Goal: Task Accomplishment & Management: Manage account settings

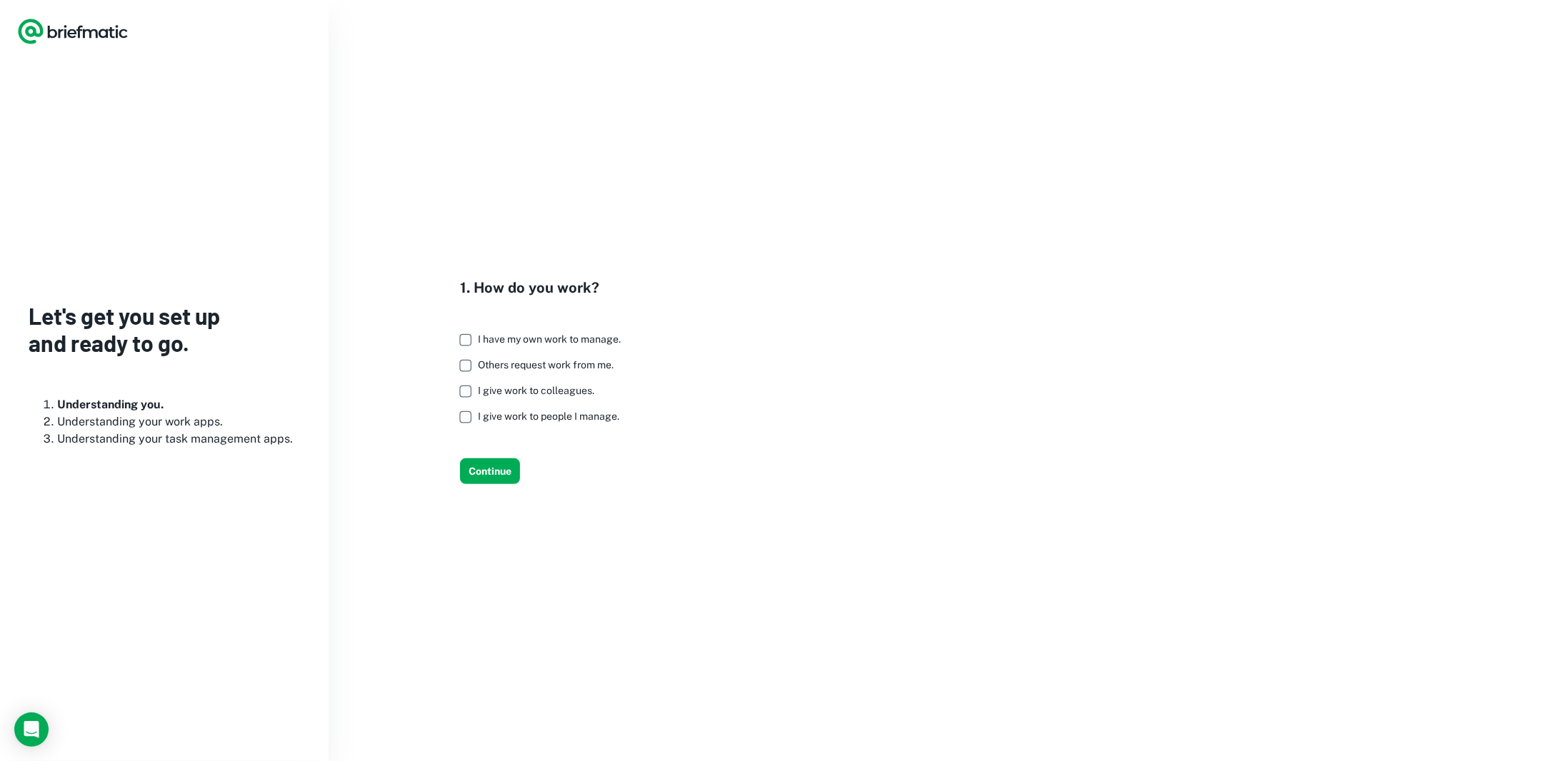
click at [484, 340] on span "I have my own work to manage." at bounding box center [549, 340] width 143 height 12
click at [488, 471] on button "Continue" at bounding box center [490, 471] width 60 height 26
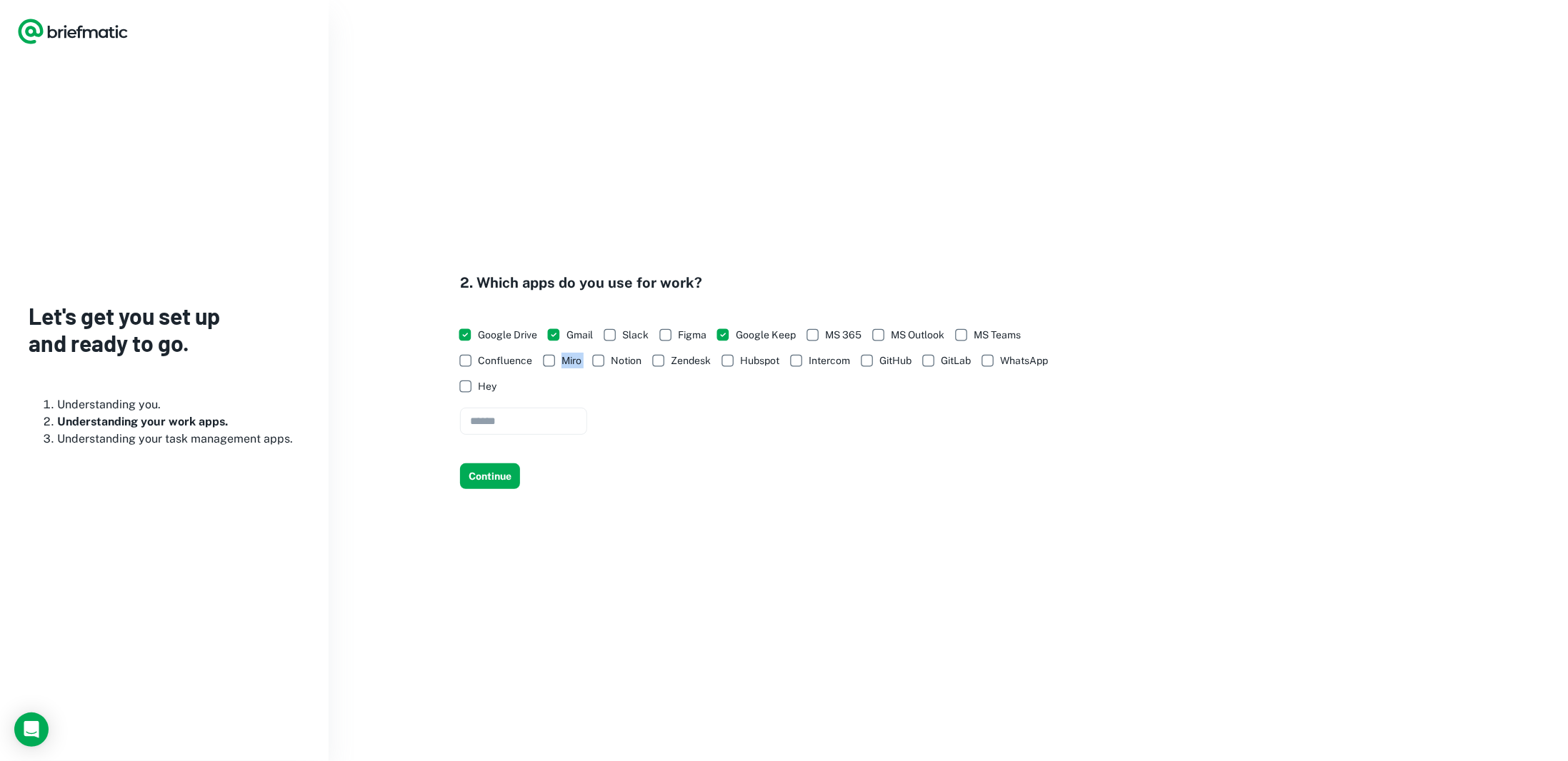
drag, startPoint x: 582, startPoint y: 362, endPoint x: 571, endPoint y: 374, distance: 16.3
click at [563, 361] on div "Google Drive Gmail Slack Figma Google Keep MS 365 MS Outlook MS Teams Confluenc…" at bounding box center [768, 379] width 617 height 113
copy div "Miro"
drag, startPoint x: 537, startPoint y: 330, endPoint x: 480, endPoint y: 338, distance: 57.6
click at [480, 338] on span "Google Drive" at bounding box center [507, 335] width 59 height 16
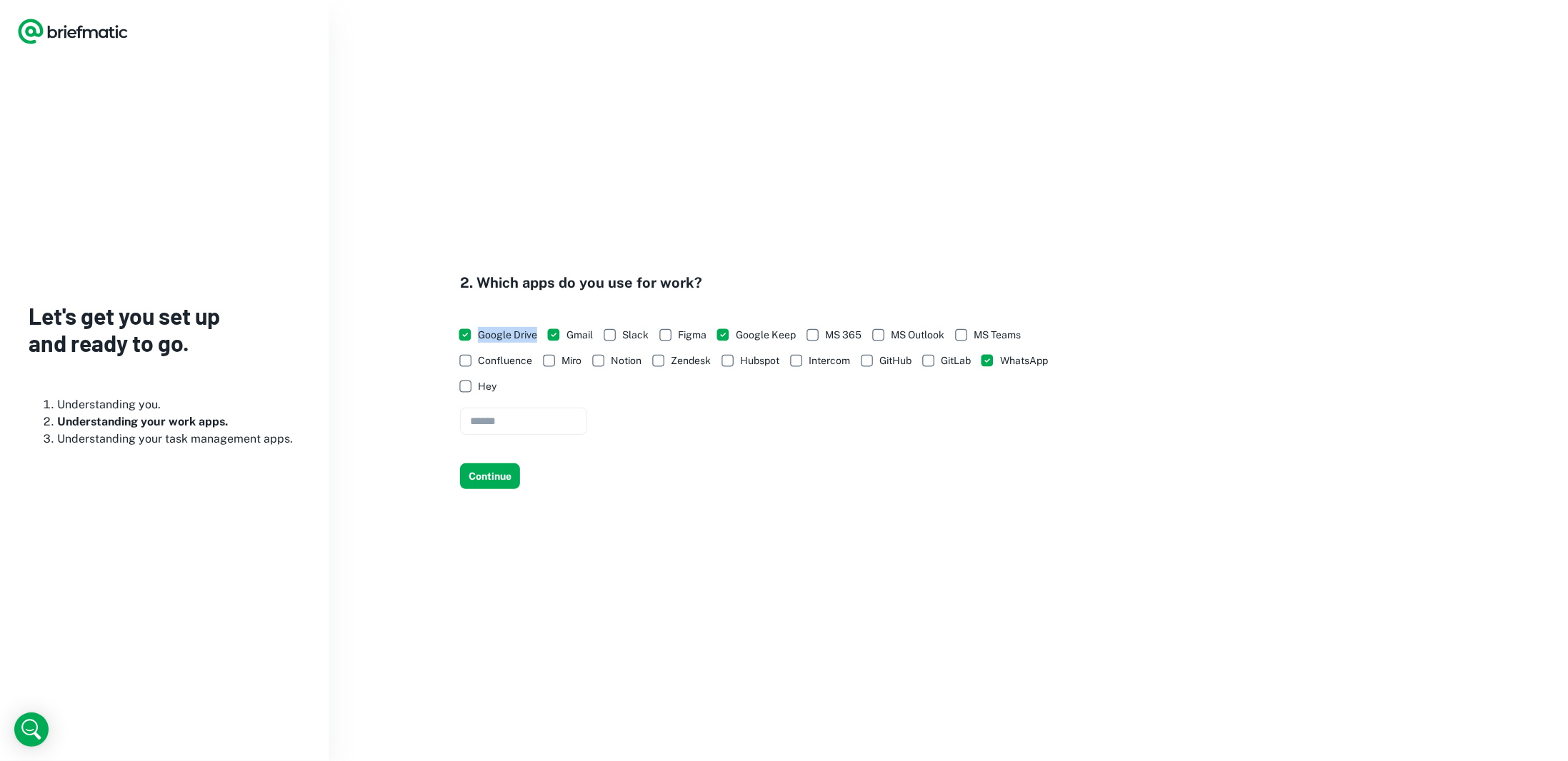
copy span "Google Drive"
click at [487, 421] on input "text" at bounding box center [523, 421] width 127 height 28
paste input "**********"
click at [521, 424] on input "**********" at bounding box center [523, 421] width 127 height 28
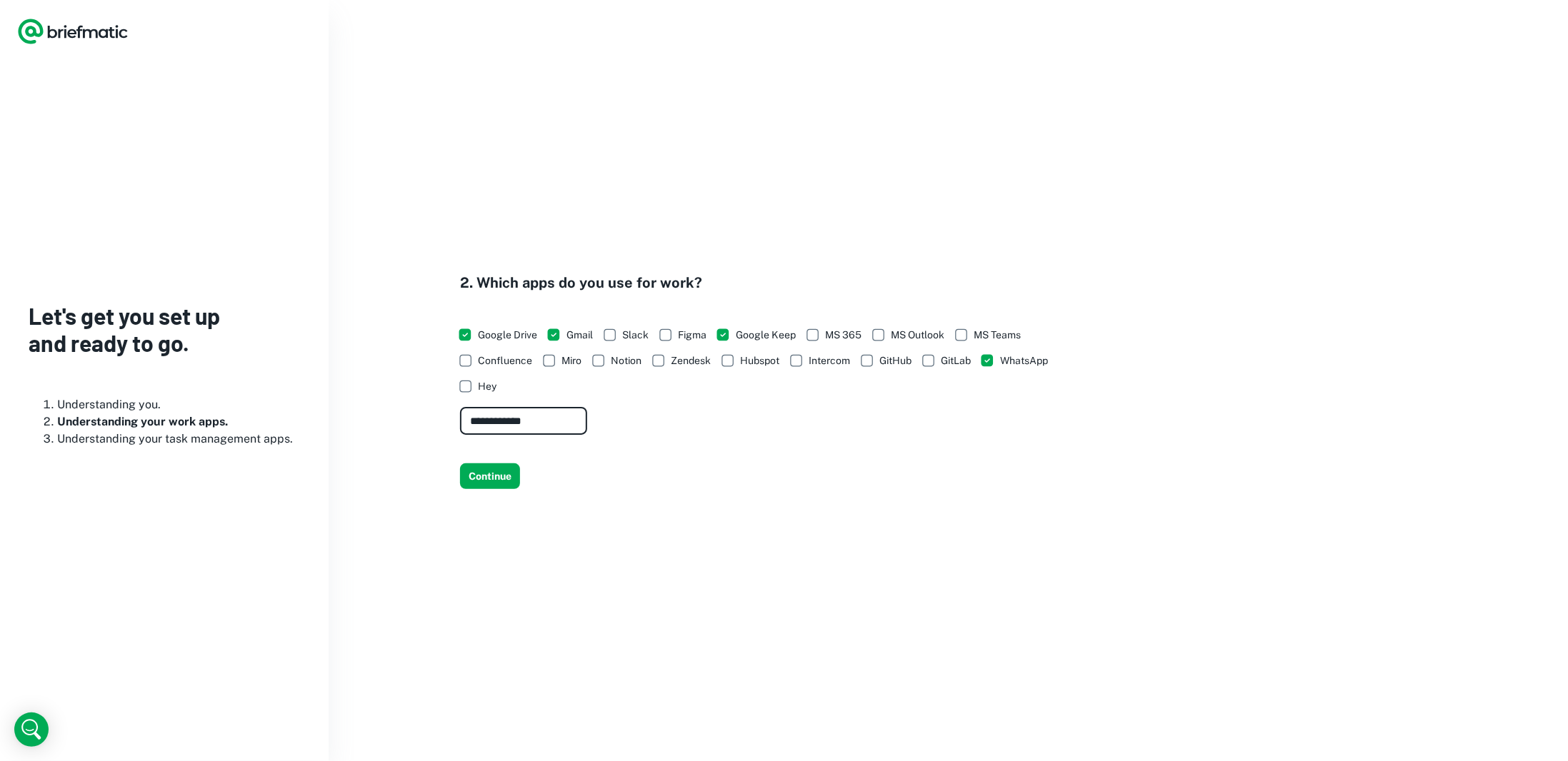
type input "**********"
click at [477, 476] on button "Continue" at bounding box center [490, 476] width 60 height 26
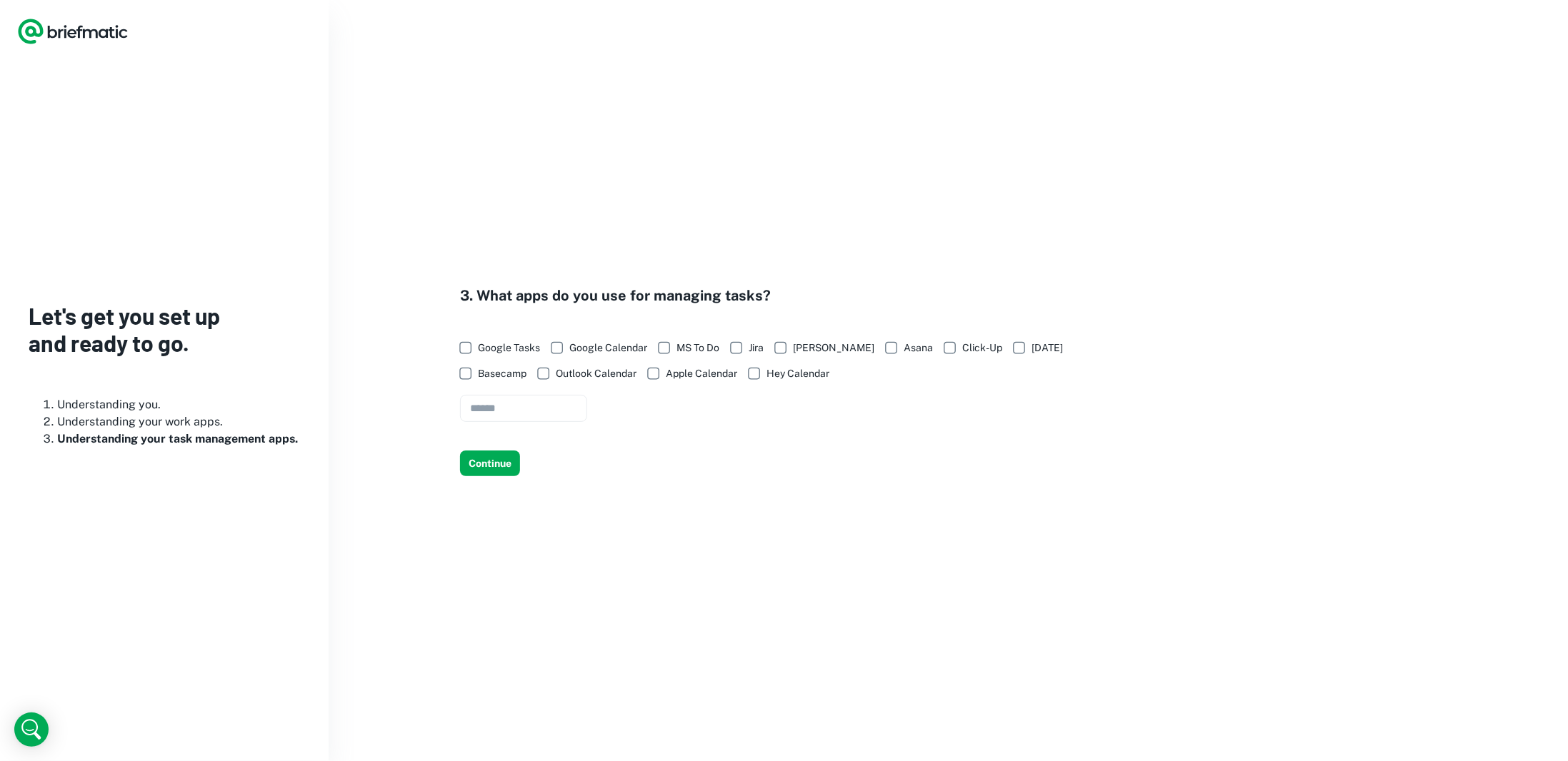
click at [495, 350] on span "Google Tasks" at bounding box center [509, 347] width 62 height 16
click at [494, 458] on button "Continue" at bounding box center [490, 463] width 60 height 26
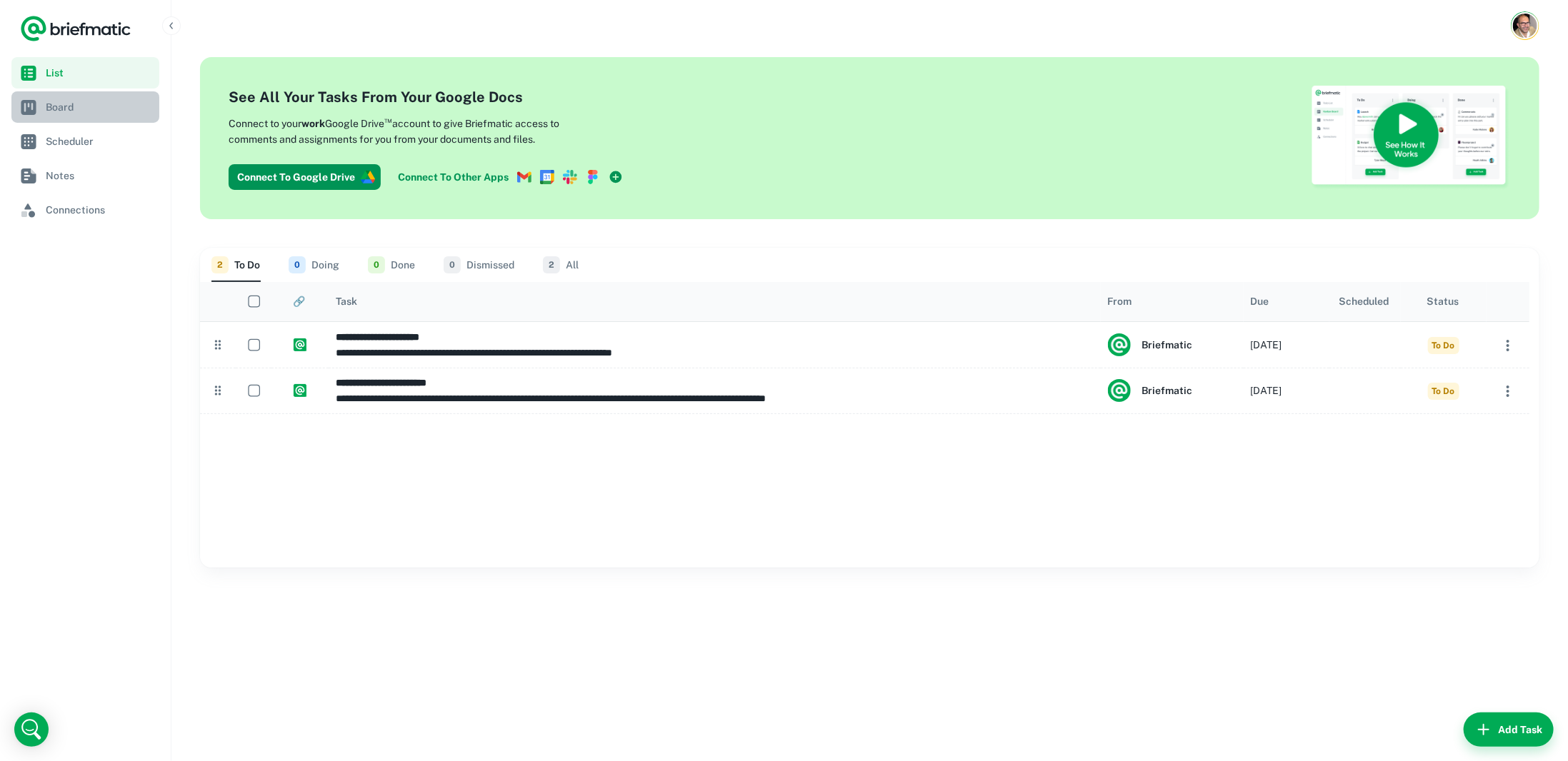
click at [73, 108] on span "Board" at bounding box center [99, 107] width 108 height 16
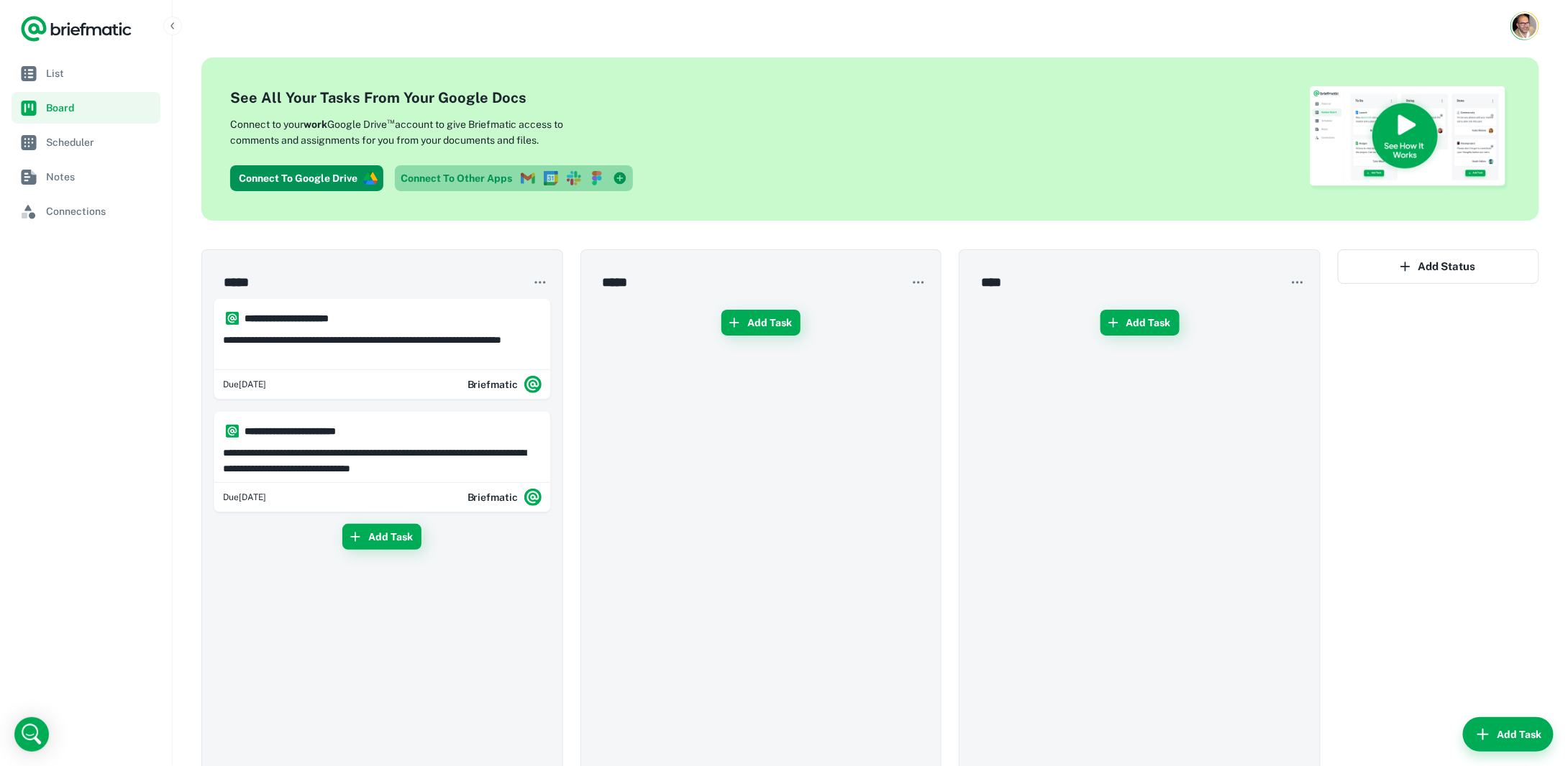
click at [502, 177] on link "Connect To Other Apps" at bounding box center [513, 178] width 238 height 26
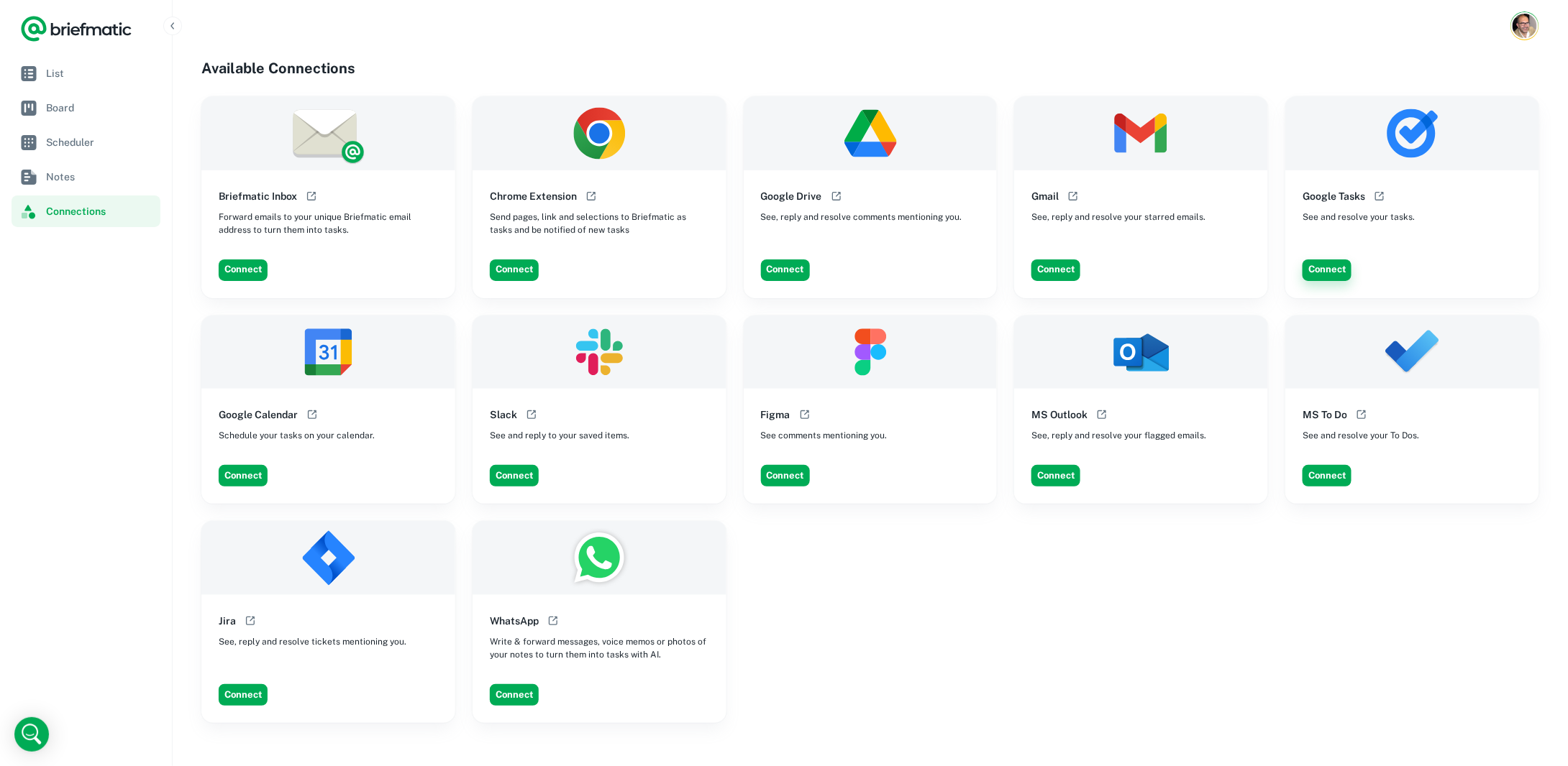
click at [1333, 271] on button "Connect" at bounding box center [1327, 270] width 49 height 22
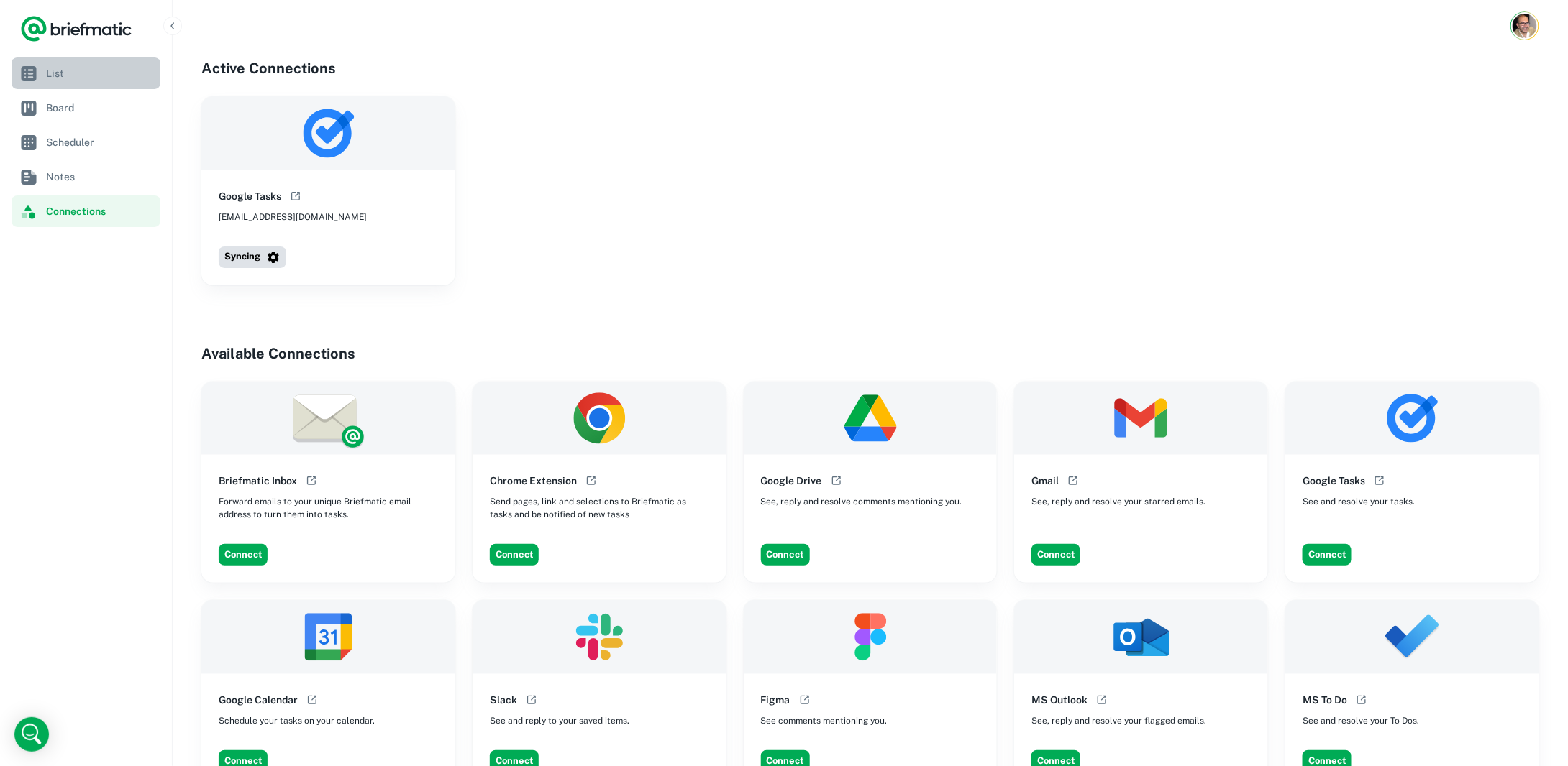
click at [44, 74] on link "List" at bounding box center [86, 73] width 149 height 32
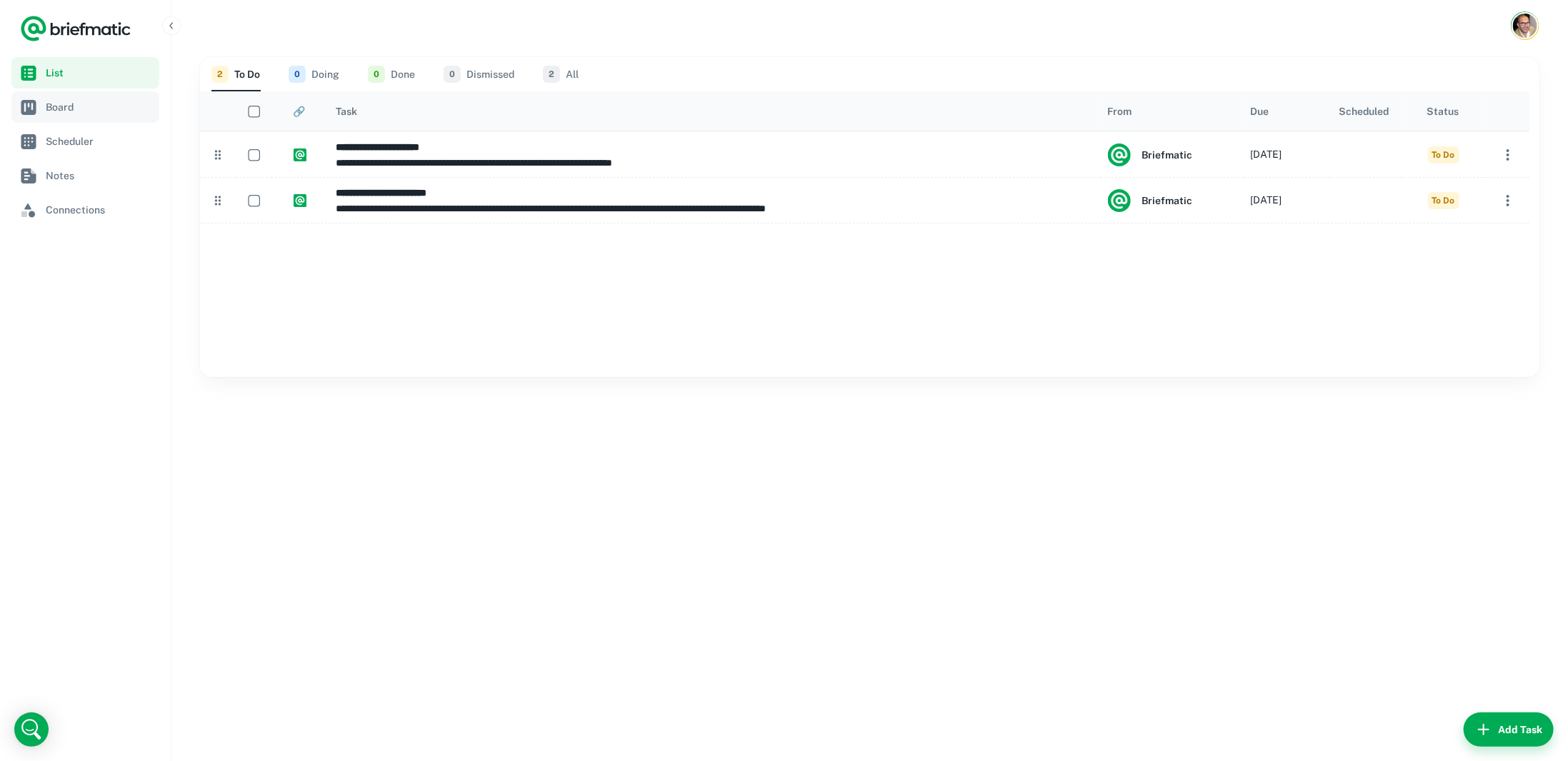
click at [57, 106] on span "Board" at bounding box center [99, 107] width 108 height 16
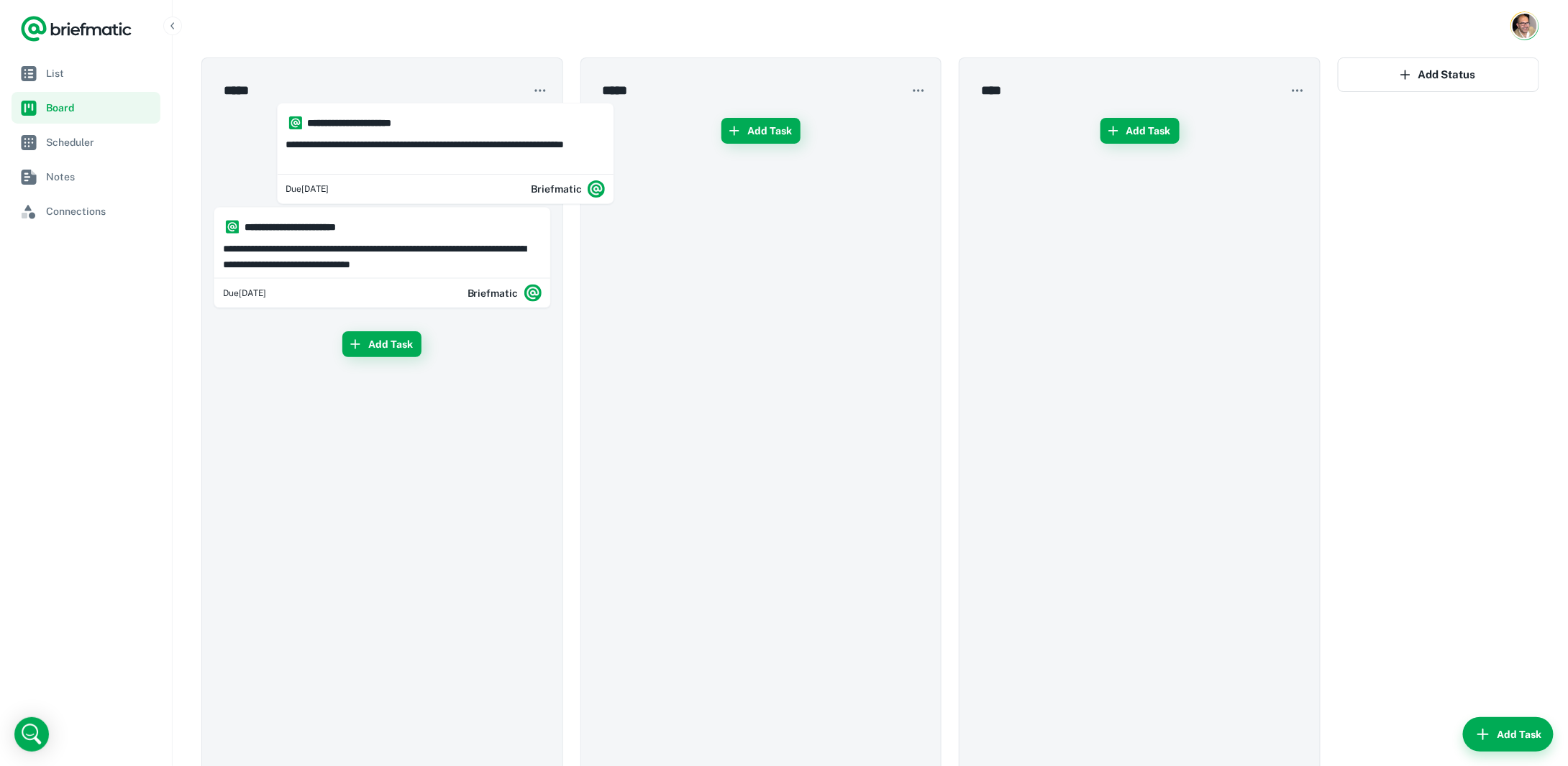
drag, startPoint x: 313, startPoint y: 137, endPoint x: 325, endPoint y: 127, distance: 15.6
click at [325, 127] on div "**********" at bounding box center [381, 454] width 337 height 694
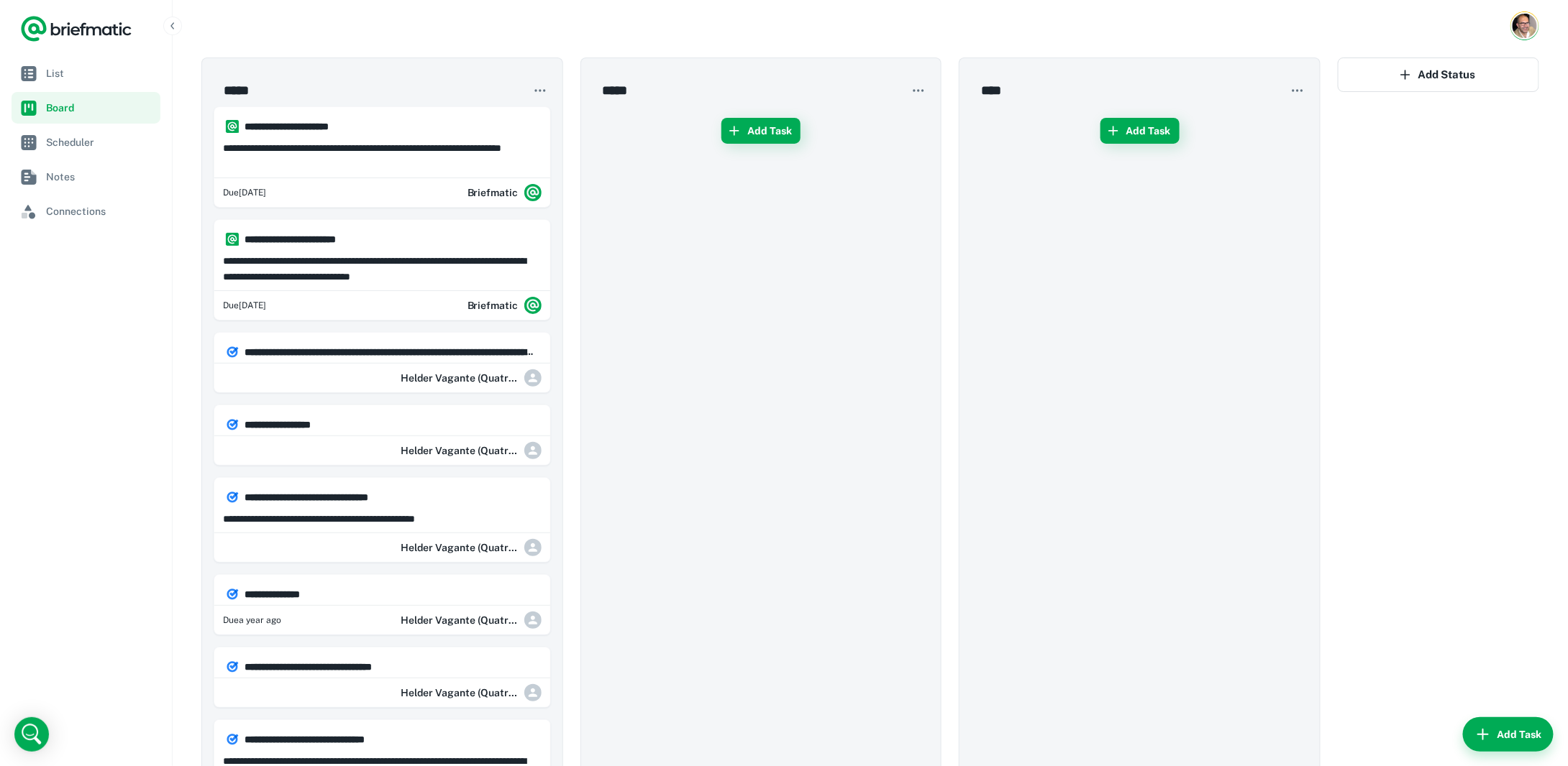
click at [1504, 21] on div at bounding box center [870, 26] width 1395 height 52
click at [1515, 23] on img "Account button" at bounding box center [1524, 25] width 24 height 24
click at [1445, 111] on li "Account Settings" at bounding box center [1471, 110] width 132 height 24
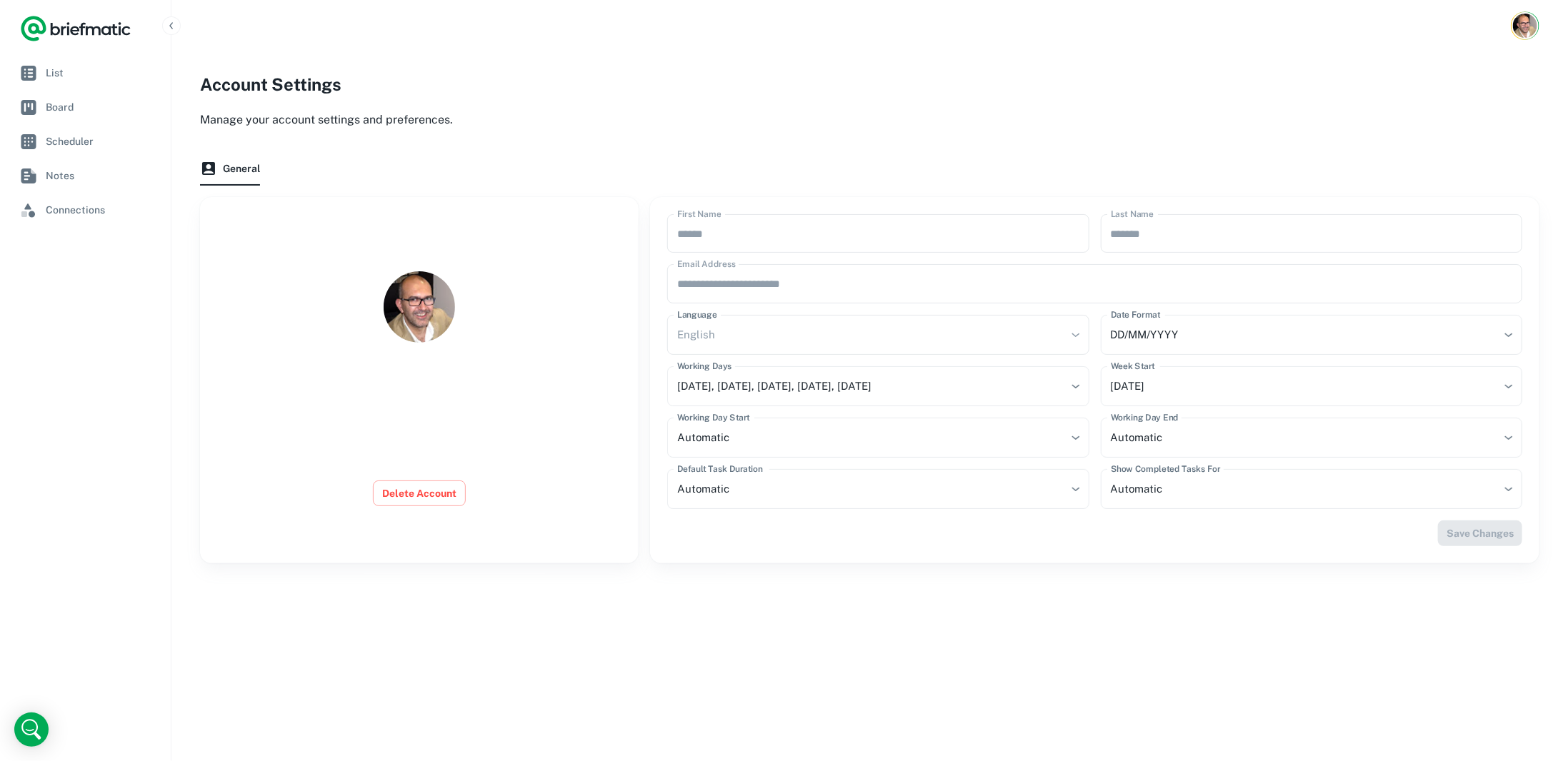
click at [709, 342] on div "English" at bounding box center [877, 335] width 421 height 40
click at [723, 337] on div "English" at bounding box center [877, 335] width 421 height 40
click at [1067, 335] on div "English" at bounding box center [877, 335] width 421 height 40
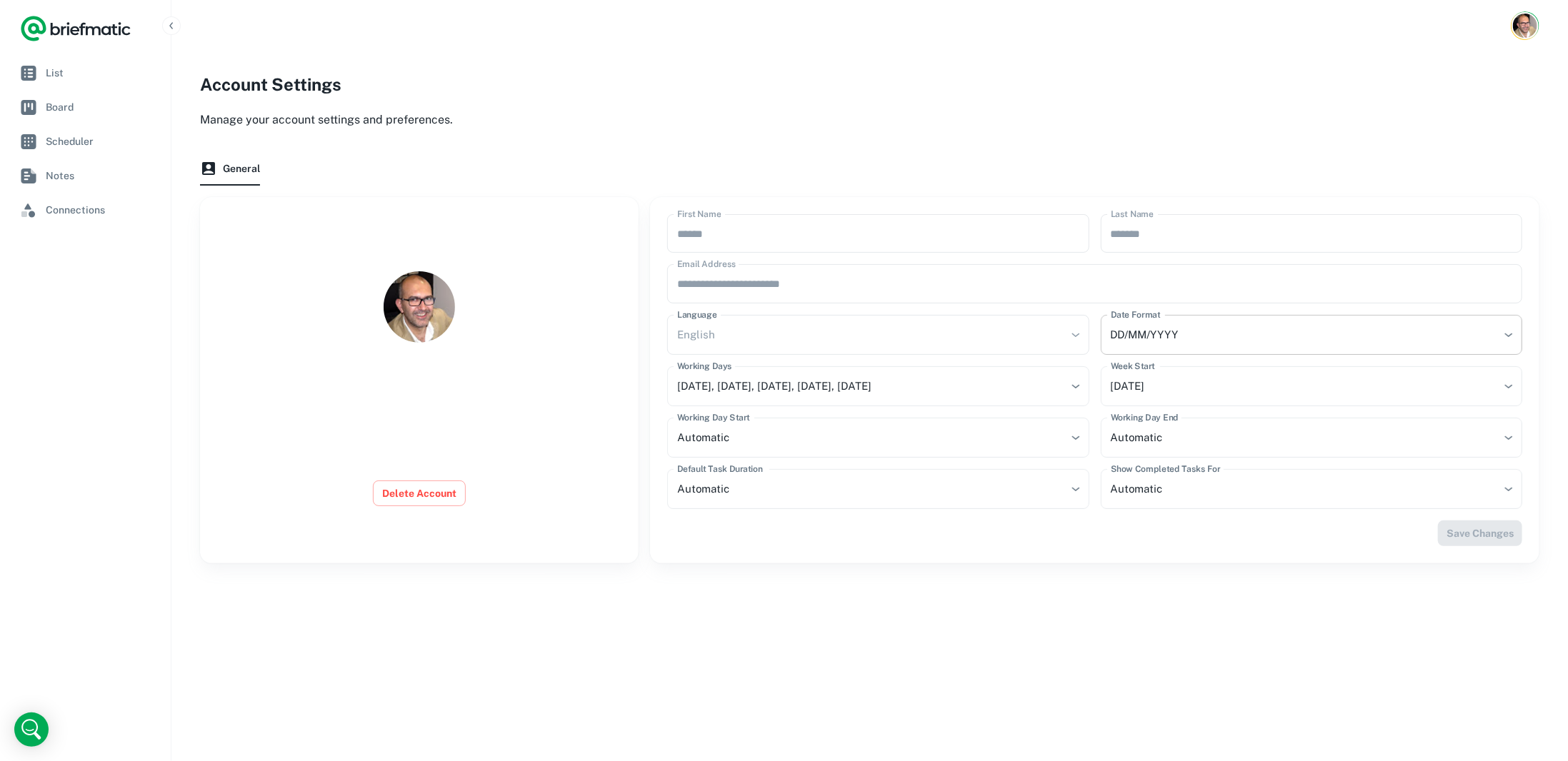
click at [1143, 343] on body "**********" at bounding box center [784, 380] width 1568 height 761
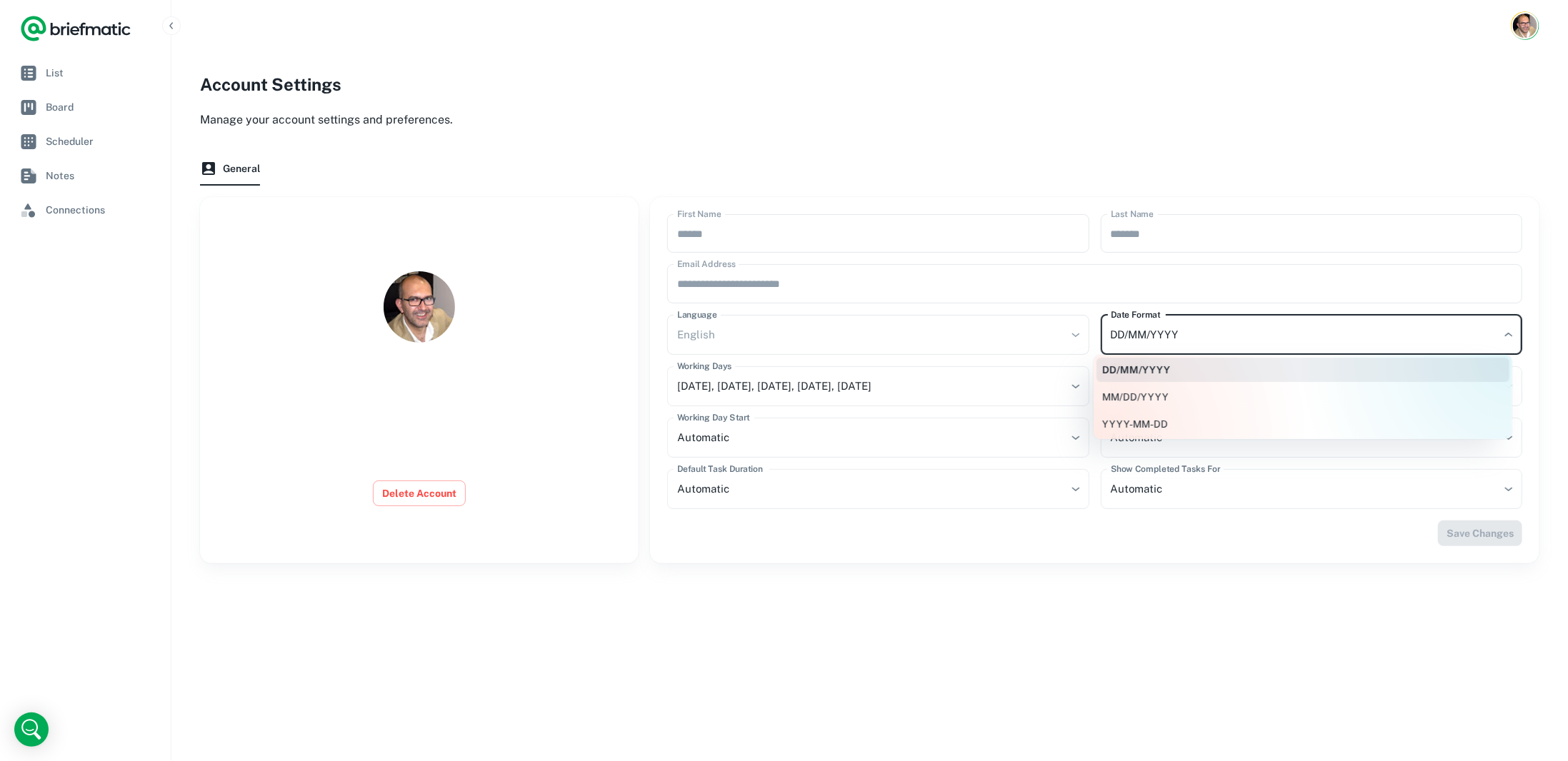
click at [1137, 419] on li "YYYY-MM-DD" at bounding box center [1303, 424] width 413 height 24
type input "********"
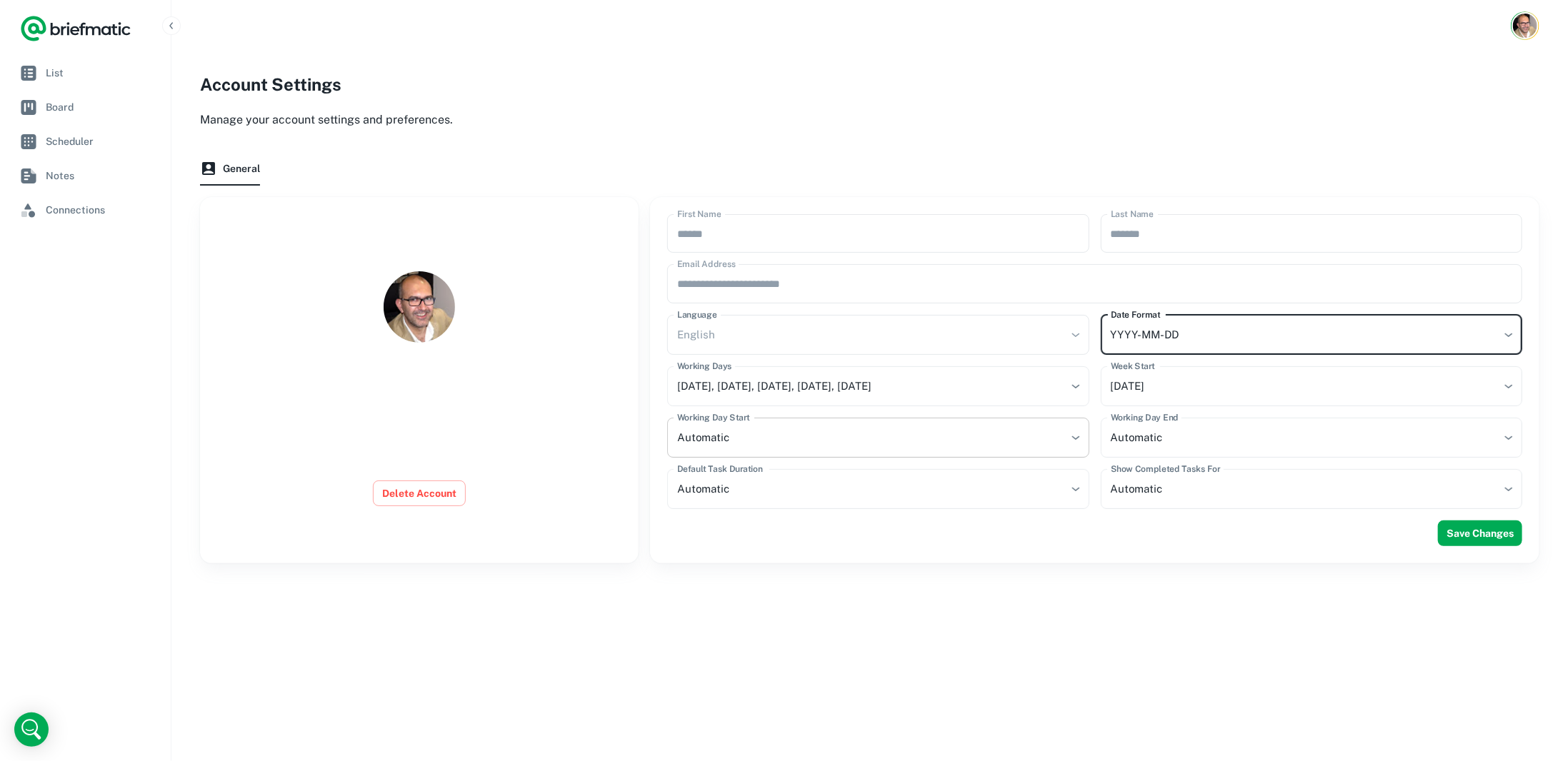
click at [721, 427] on body "**********" at bounding box center [784, 380] width 1568 height 761
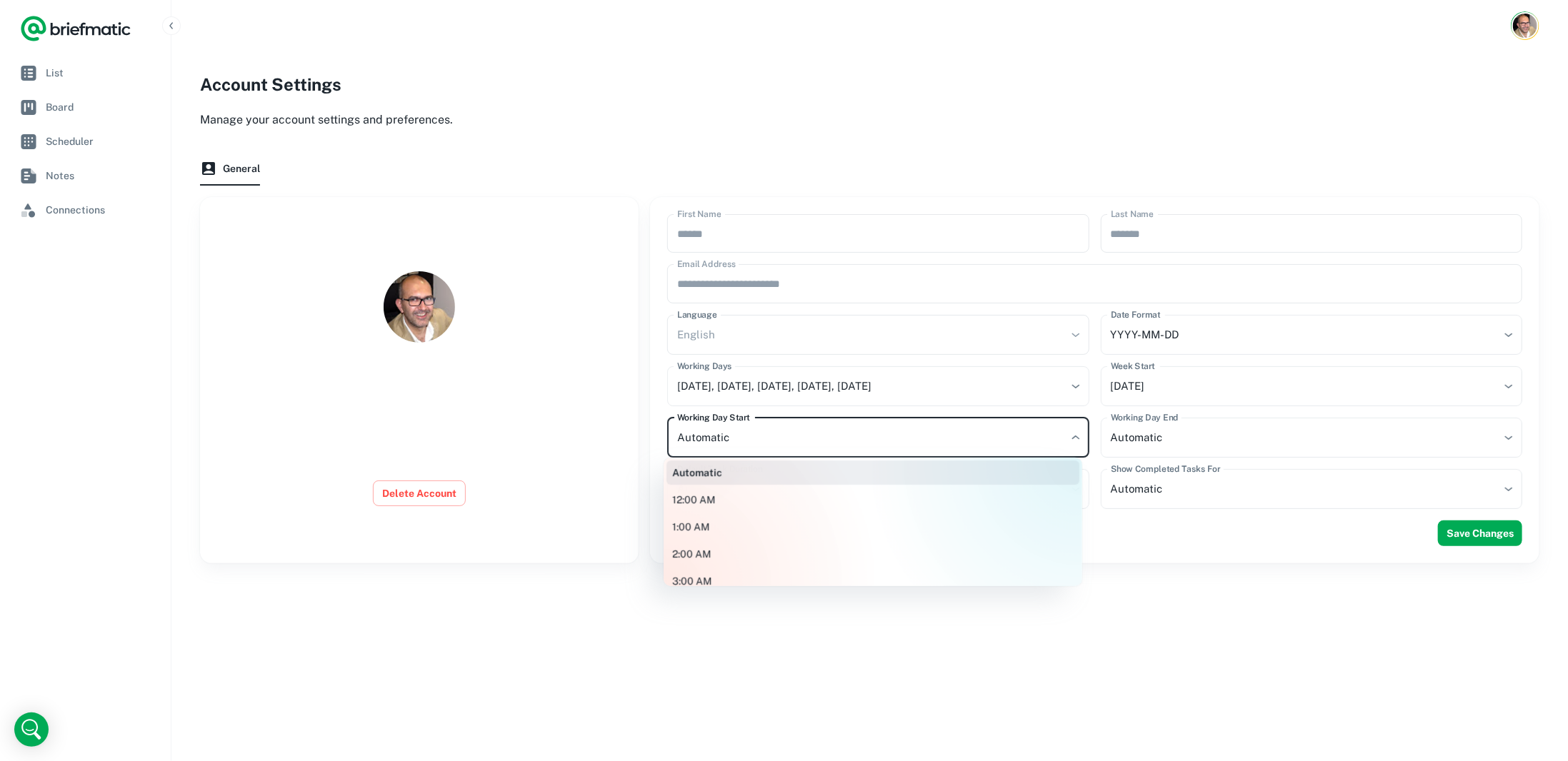
click at [723, 434] on div at bounding box center [784, 380] width 1568 height 761
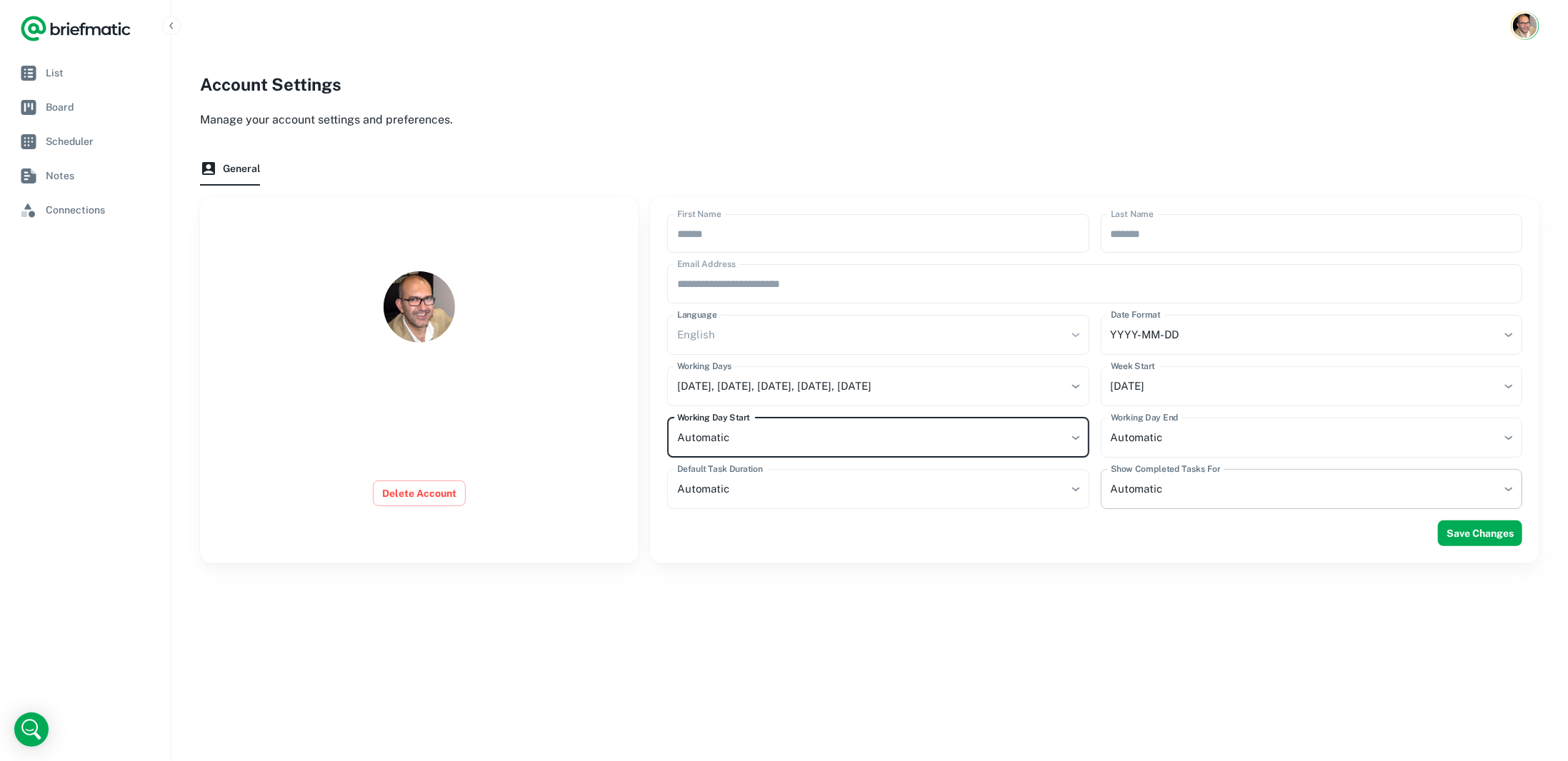
click at [1134, 492] on body "**********" at bounding box center [784, 380] width 1568 height 761
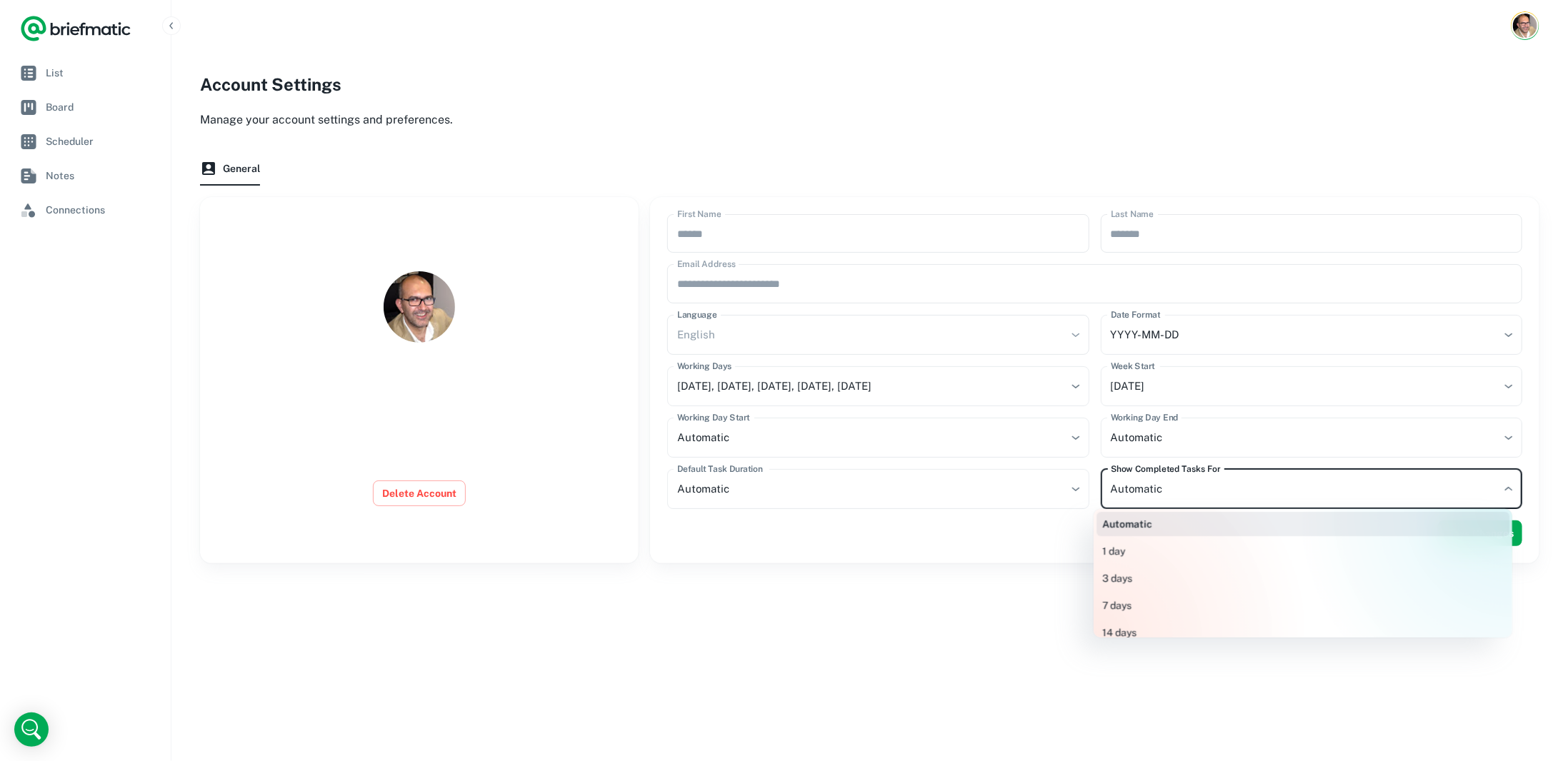
click at [1134, 492] on div at bounding box center [784, 380] width 1568 height 761
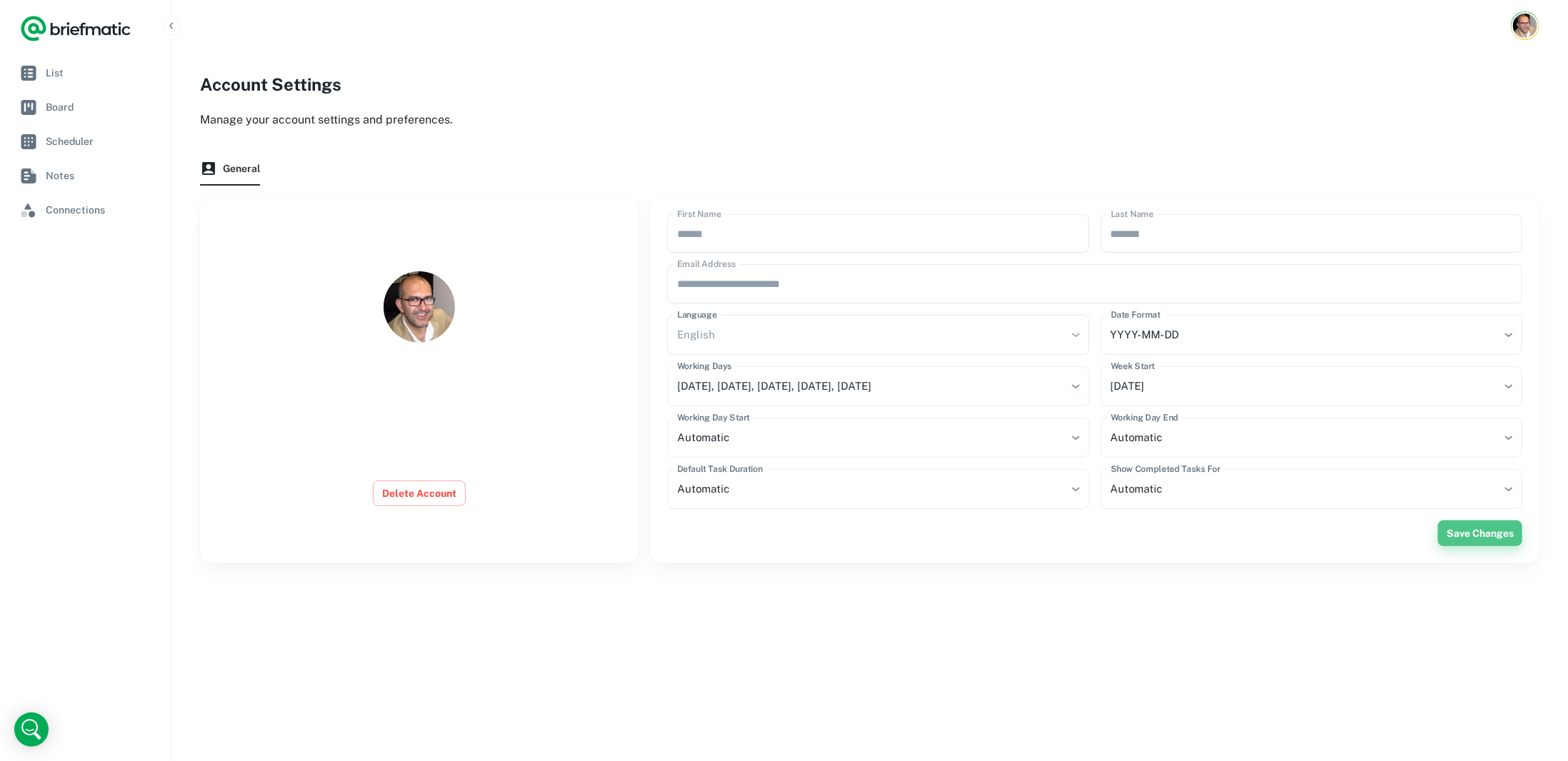
click at [1461, 532] on button "Save Changes" at bounding box center [1480, 533] width 84 height 26
click at [739, 335] on div "English" at bounding box center [877, 335] width 421 height 40
click at [1077, 335] on div "English" at bounding box center [877, 335] width 421 height 40
click at [701, 68] on div "**********" at bounding box center [870, 310] width 1339 height 506
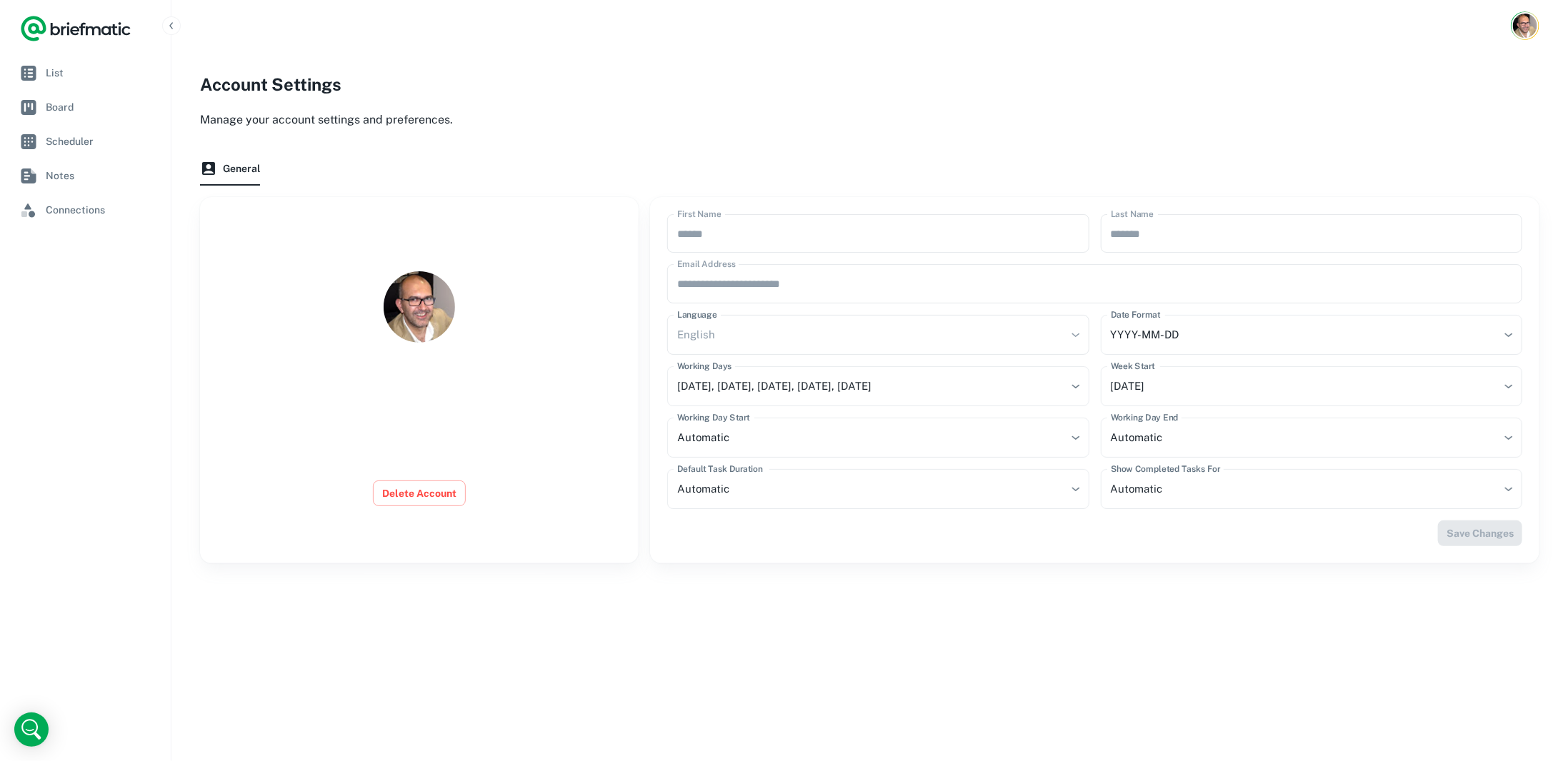
click at [234, 124] on p "Manage your account settings and preferences." at bounding box center [870, 120] width 1339 height 18
click at [63, 203] on span "Connections" at bounding box center [99, 209] width 108 height 16
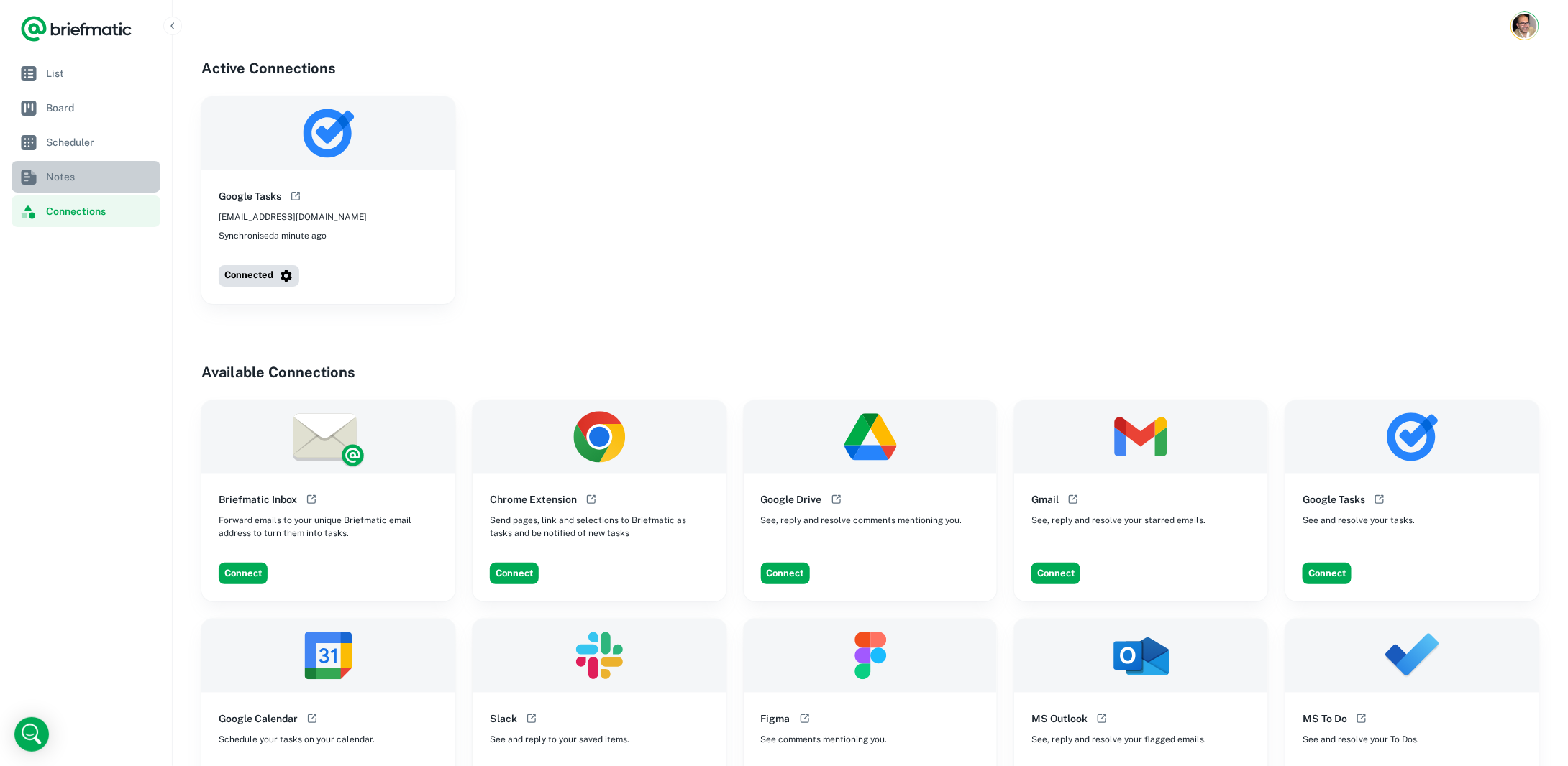
click at [67, 172] on span "Notes" at bounding box center [100, 176] width 108 height 16
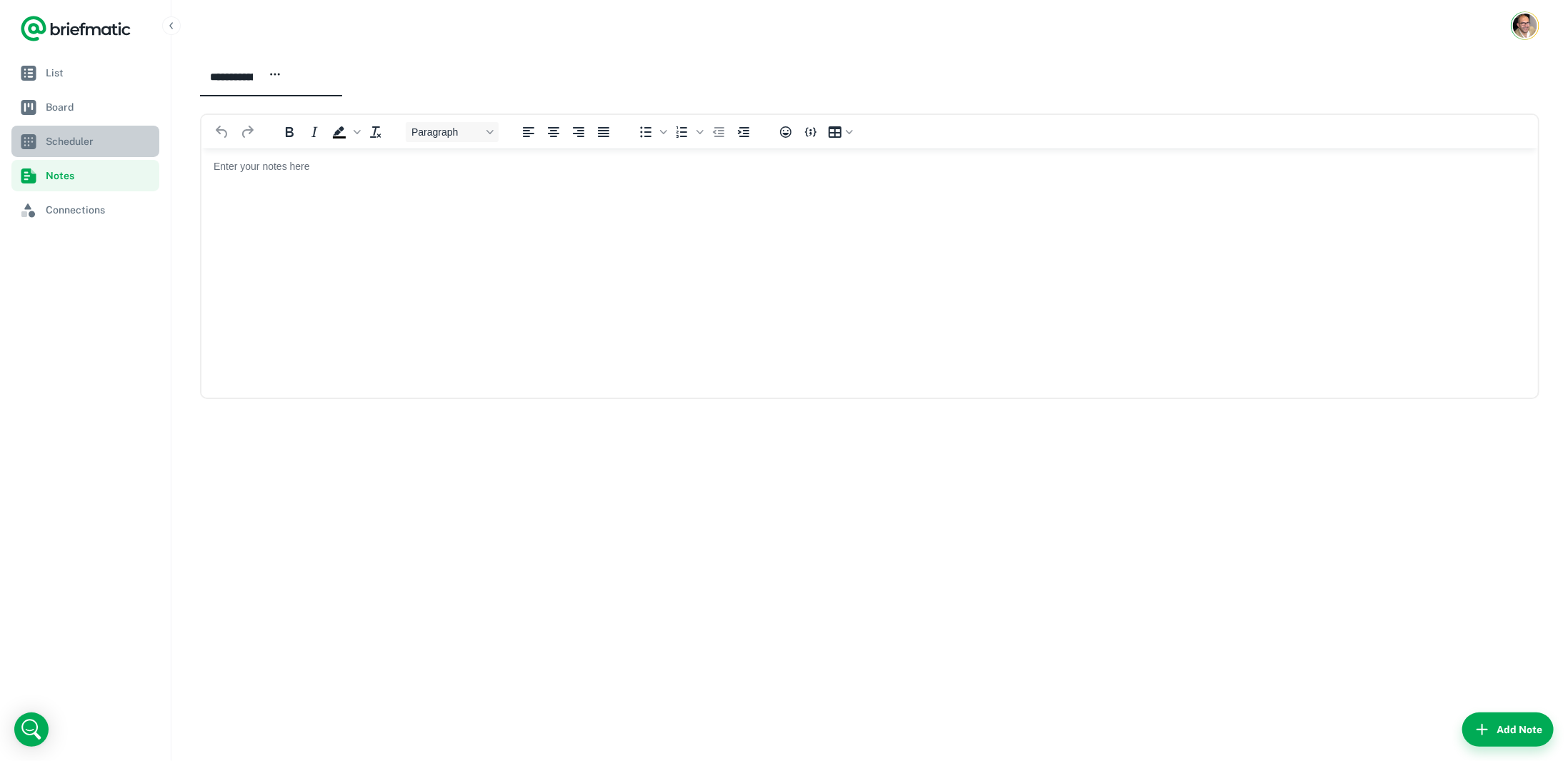
click at [72, 146] on span "Scheduler" at bounding box center [99, 141] width 108 height 16
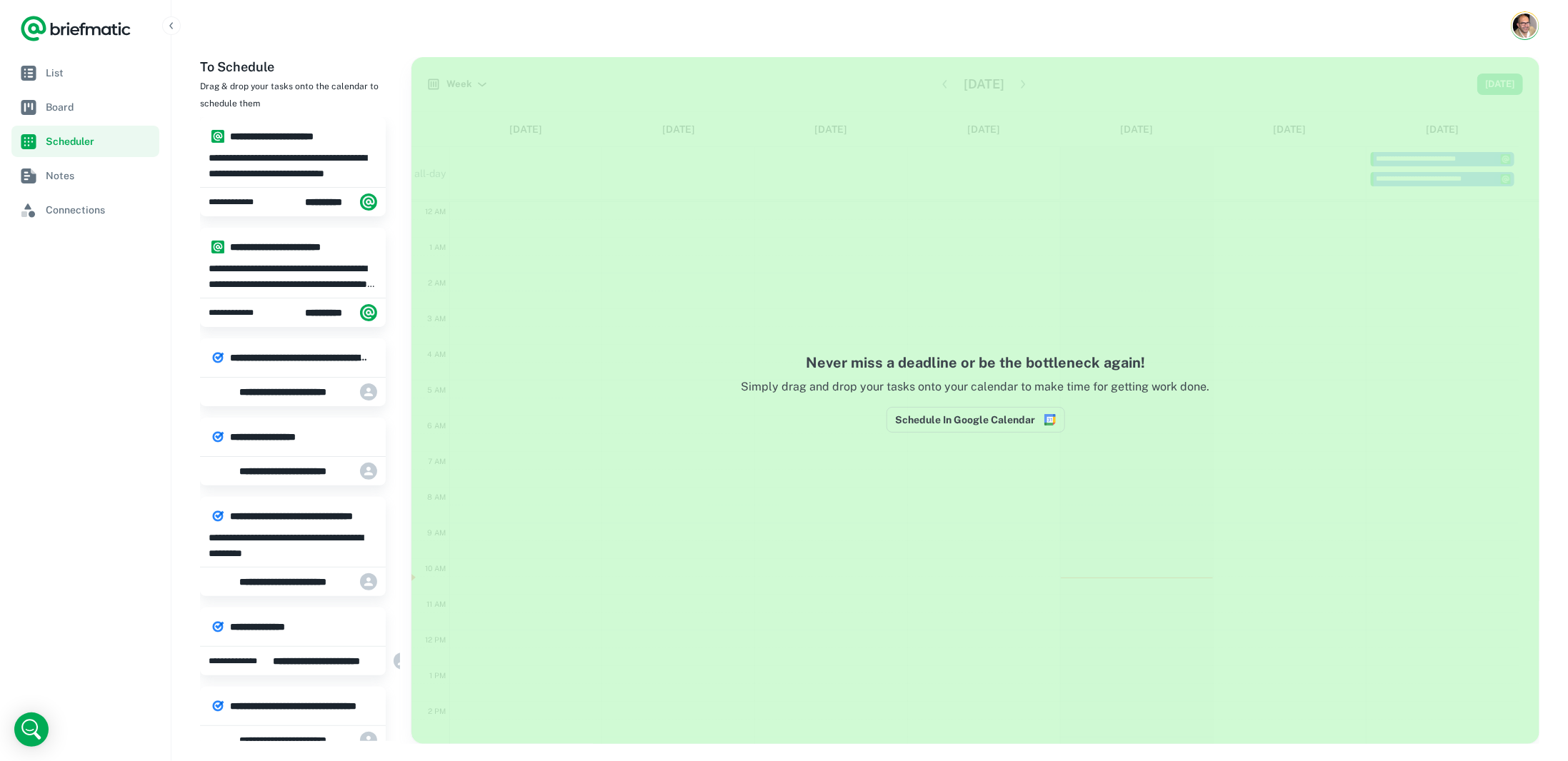
scroll to position [211, 0]
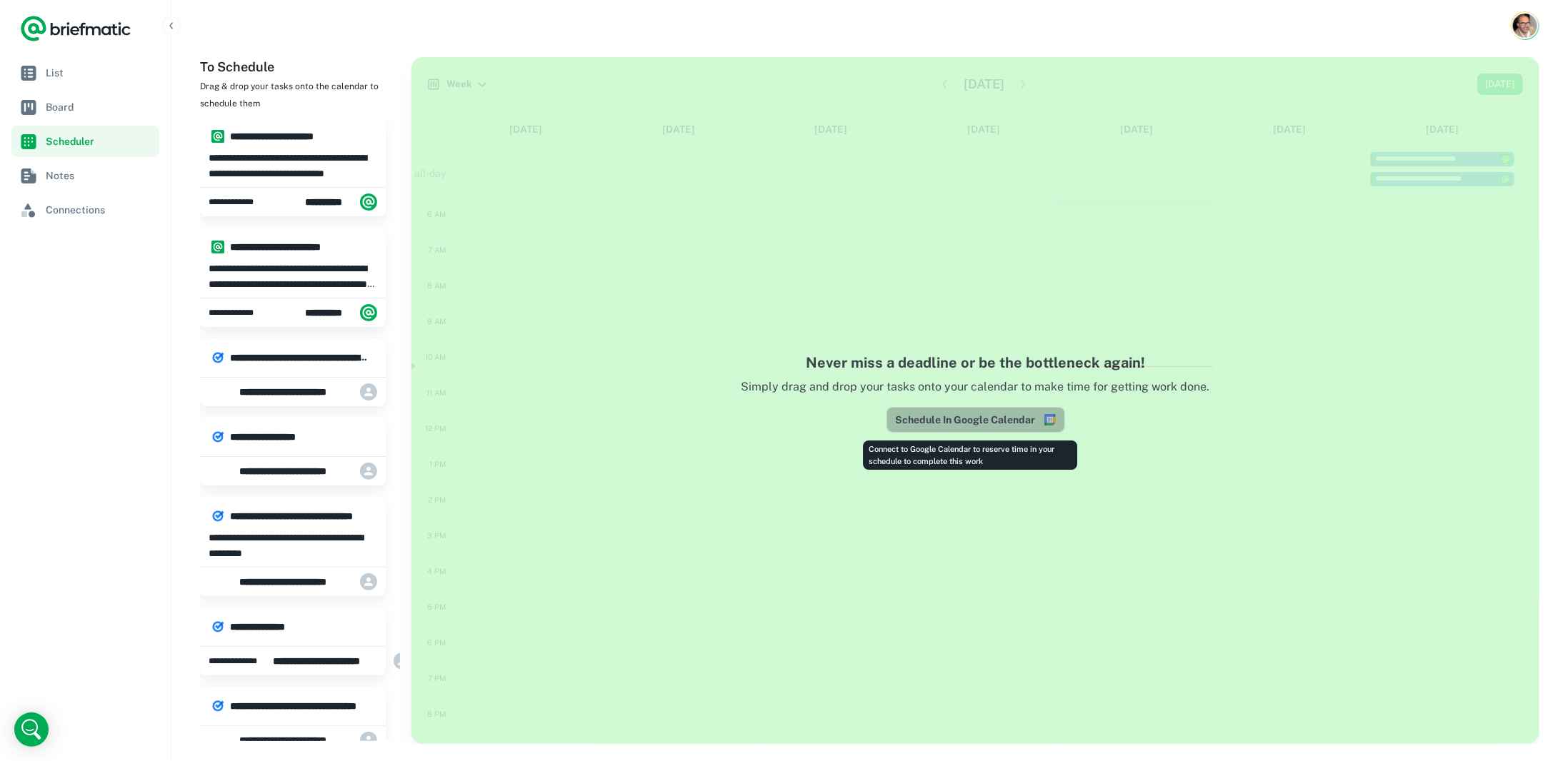
click at [974, 420] on button "Schedule In Google Calendar" at bounding box center [976, 420] width 179 height 26
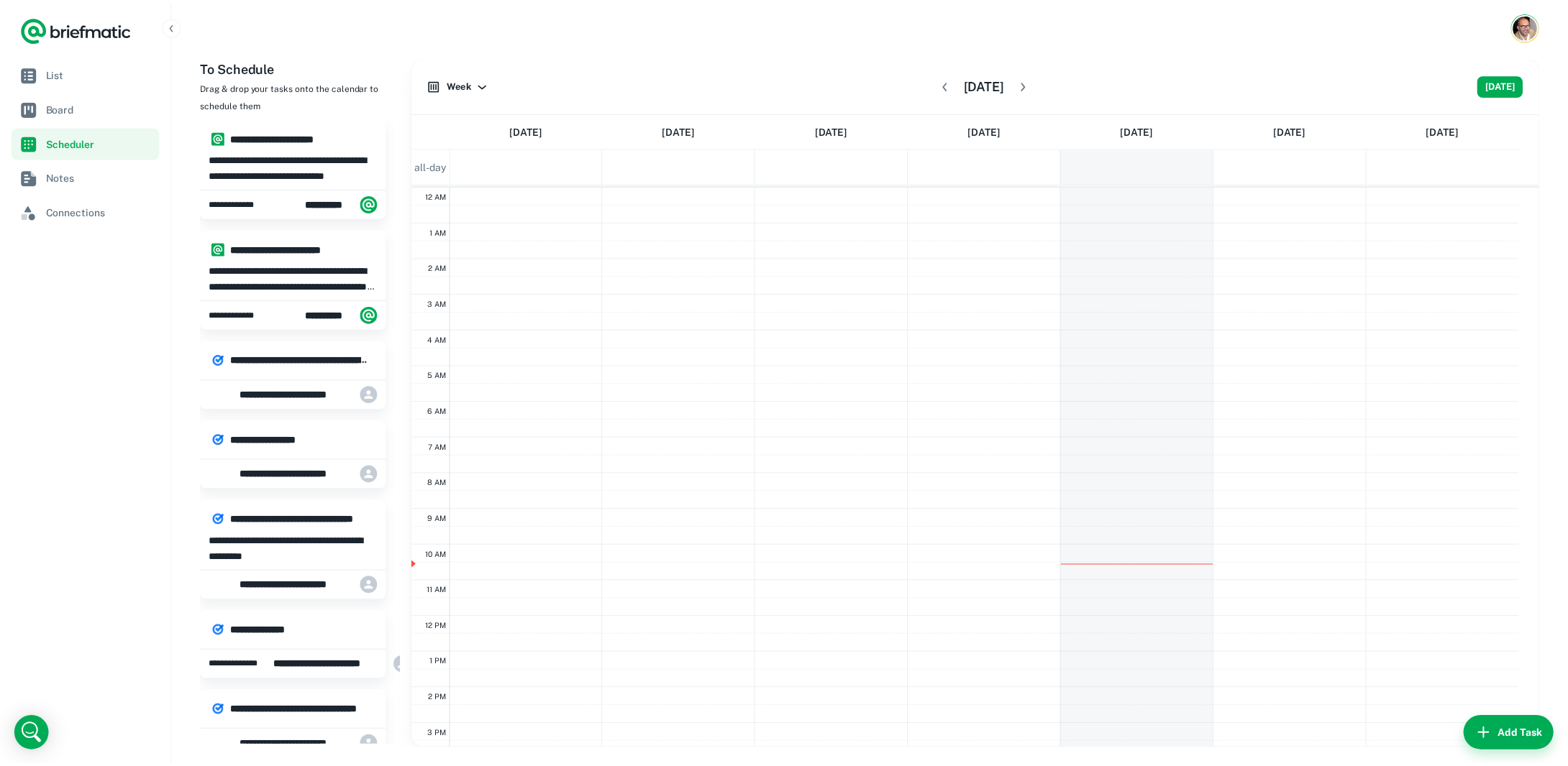
scroll to position [144, 0]
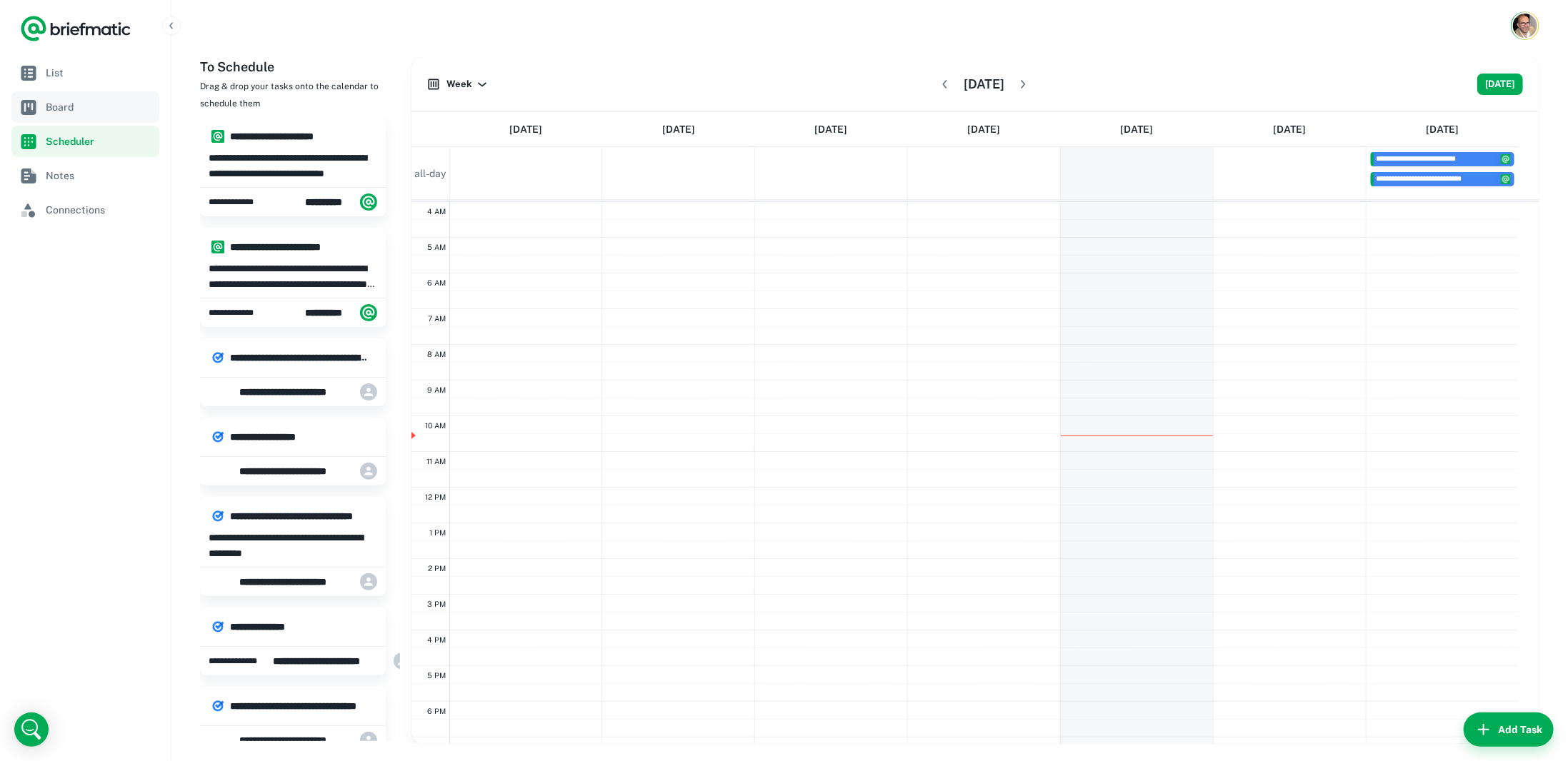
click at [68, 113] on span "Board" at bounding box center [99, 107] width 108 height 16
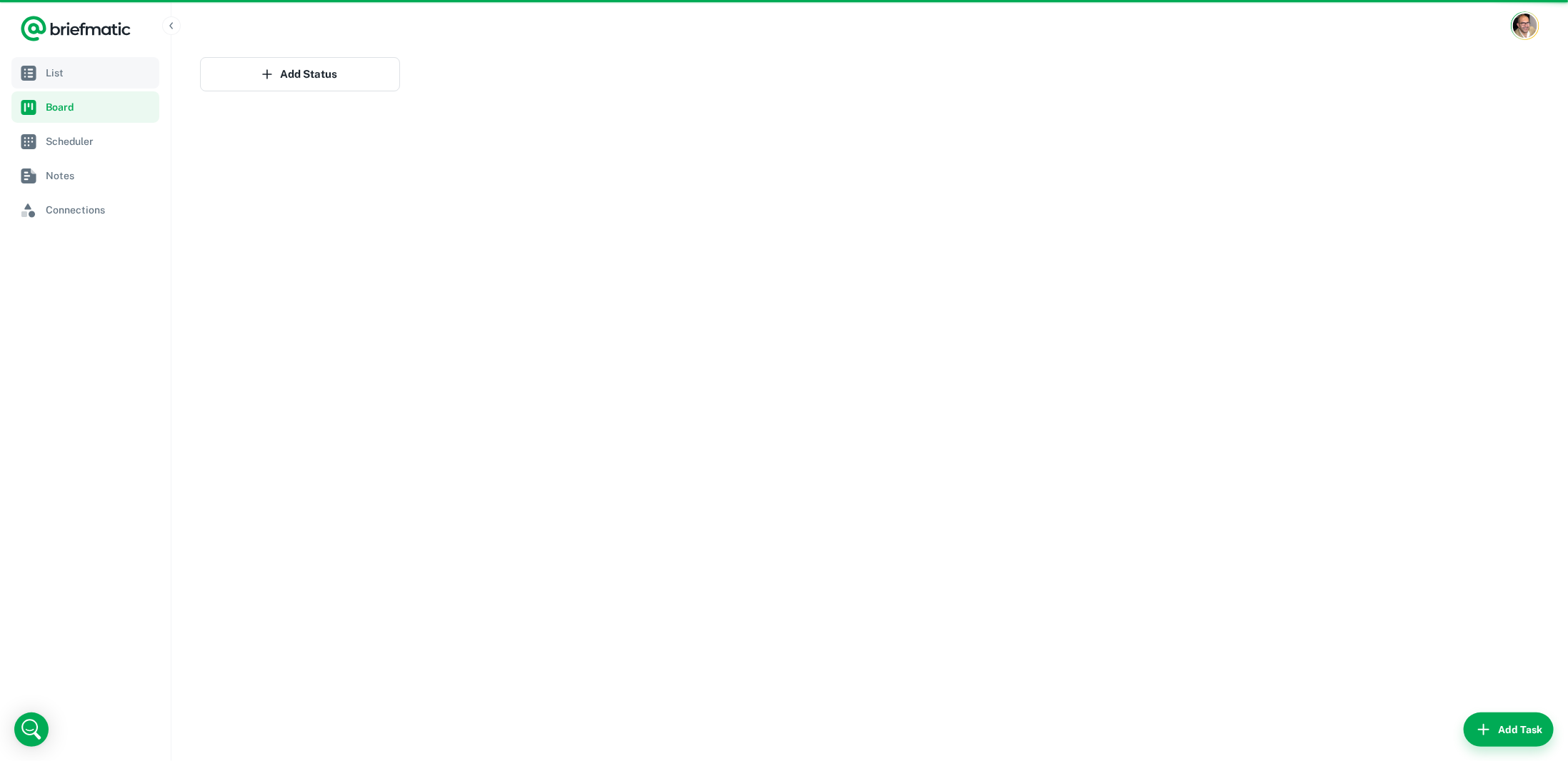
click at [64, 75] on span "List" at bounding box center [99, 73] width 108 height 16
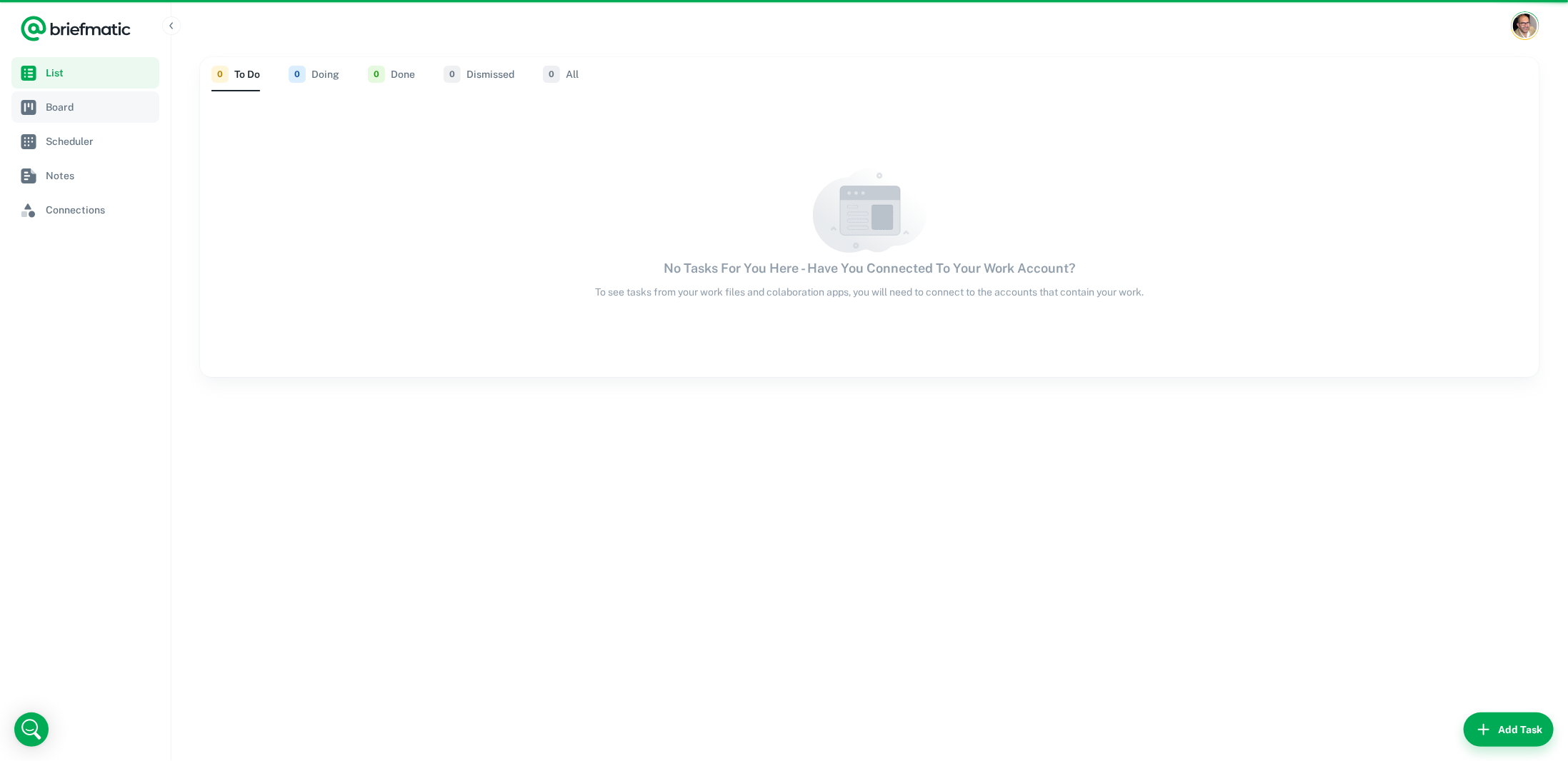
click at [88, 108] on span "Board" at bounding box center [99, 107] width 108 height 16
click at [67, 107] on span "Board" at bounding box center [99, 107] width 108 height 16
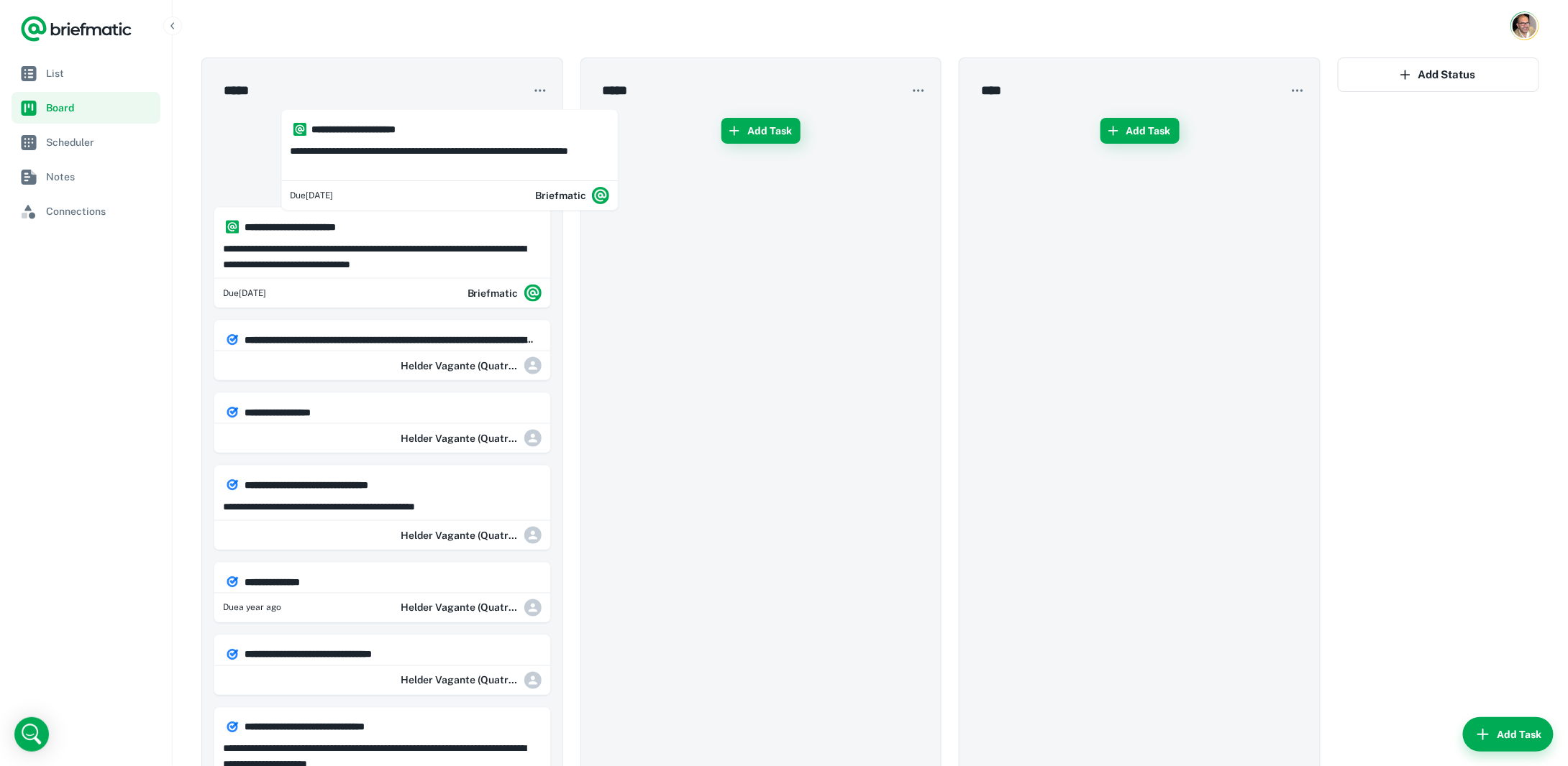
drag, startPoint x: 348, startPoint y: 138, endPoint x: 420, endPoint y: 141, distance: 72.1
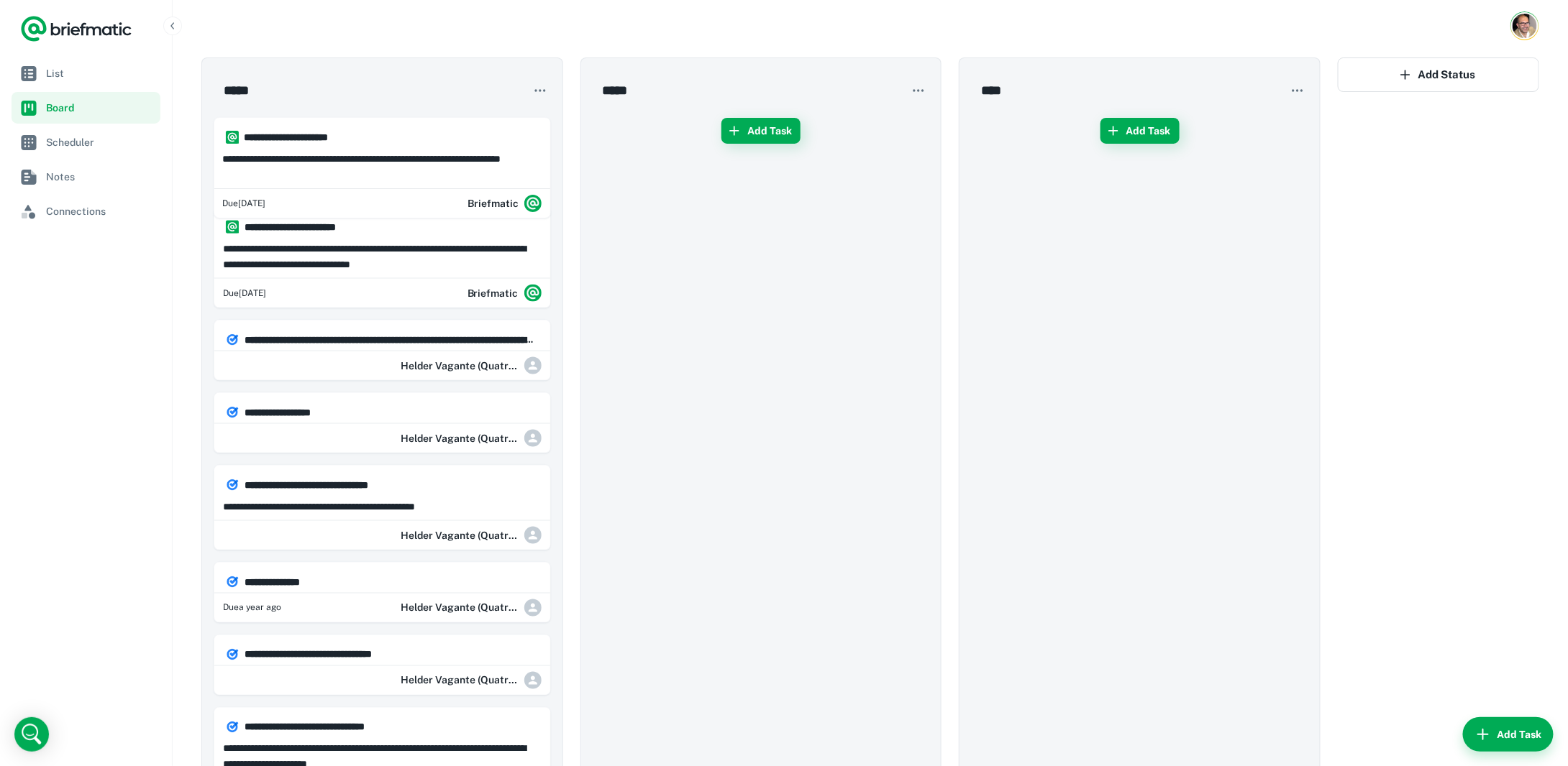
click at [535, 88] on icon "button" at bounding box center [539, 90] width 14 height 14
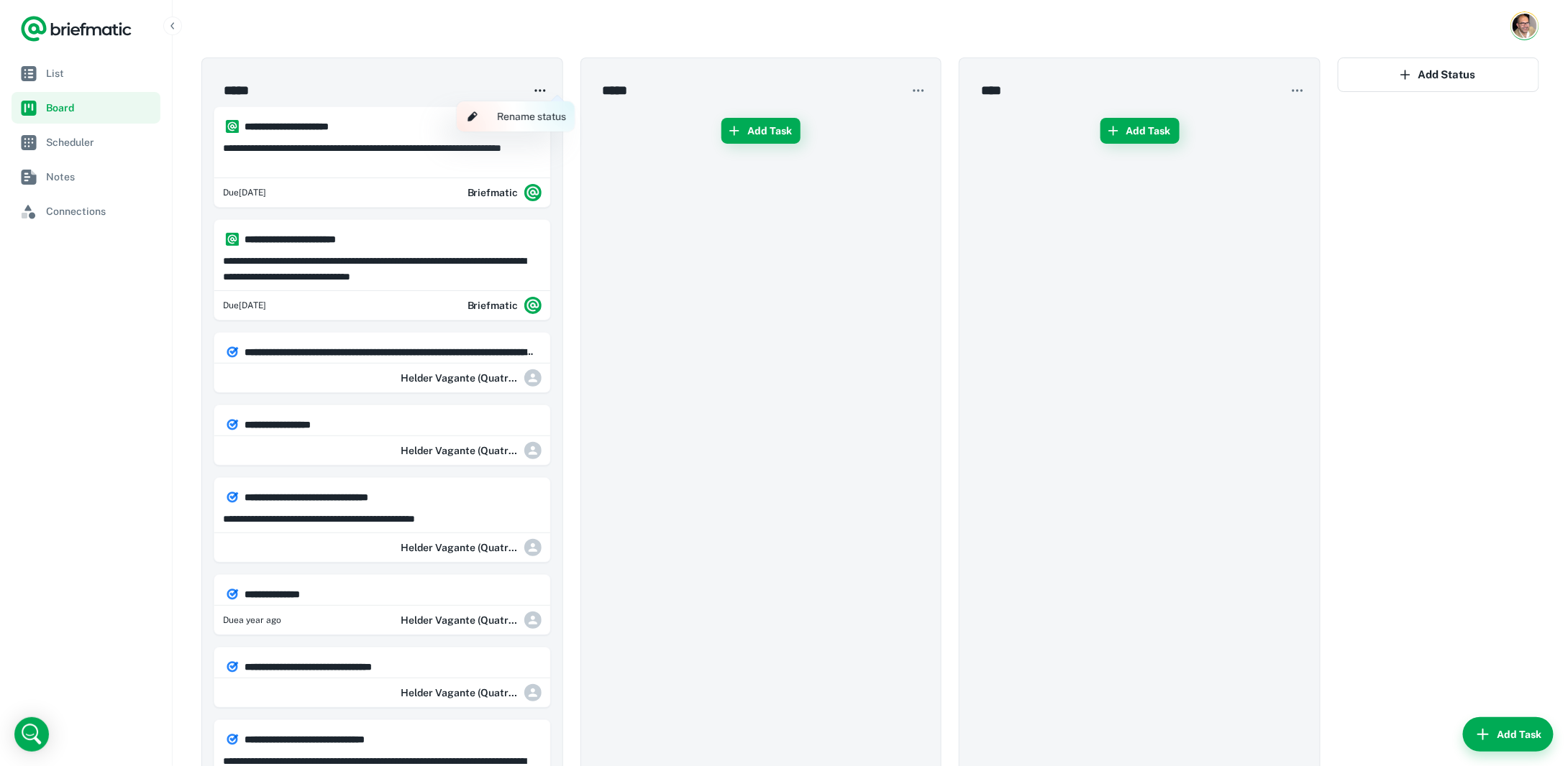
click at [539, 92] on div at bounding box center [784, 383] width 1568 height 766
click at [72, 149] on span "Scheduler" at bounding box center [100, 142] width 108 height 16
click at [77, 208] on span "Connections" at bounding box center [100, 211] width 108 height 16
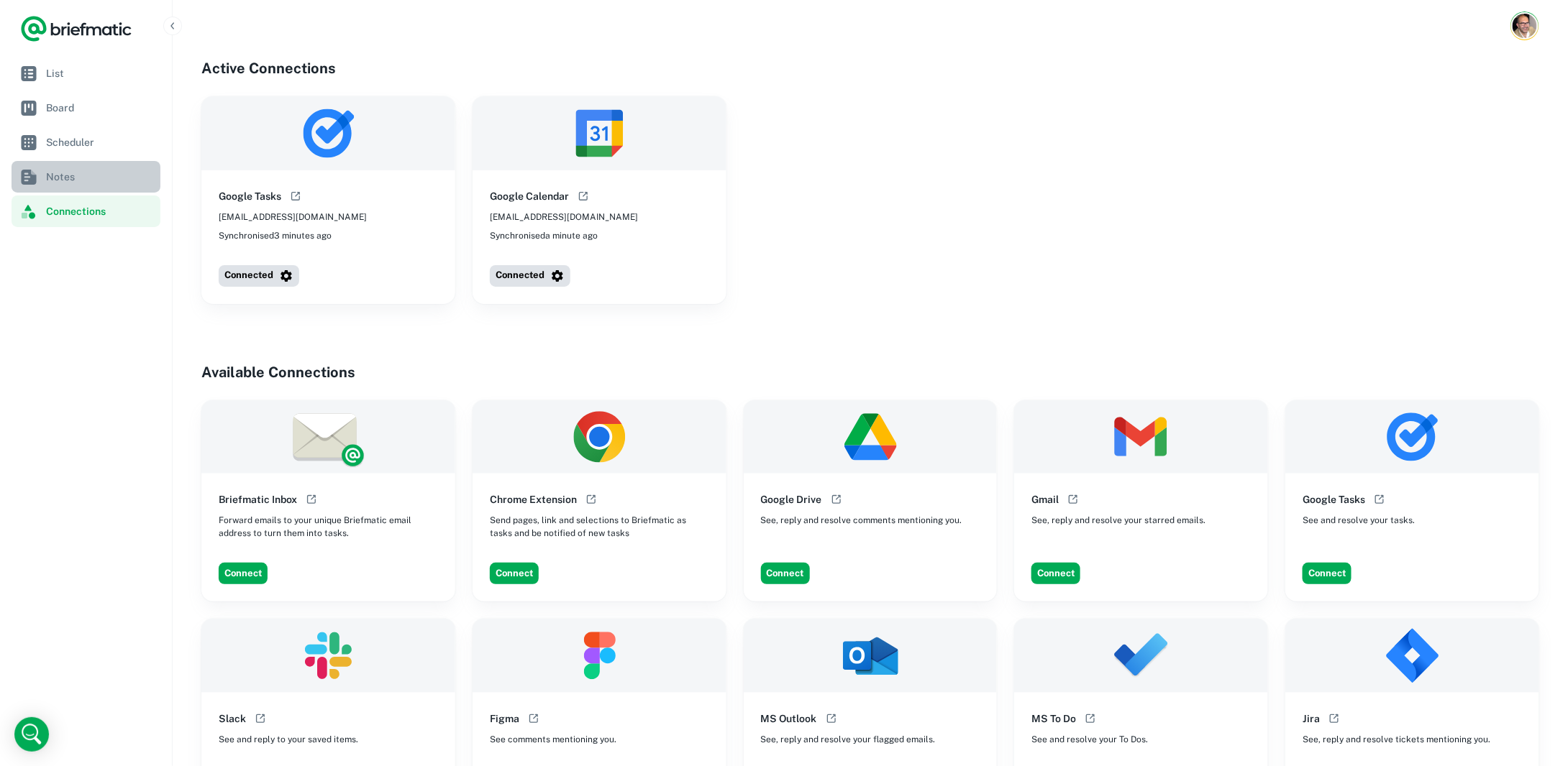
click at [67, 175] on span "Notes" at bounding box center [100, 176] width 108 height 16
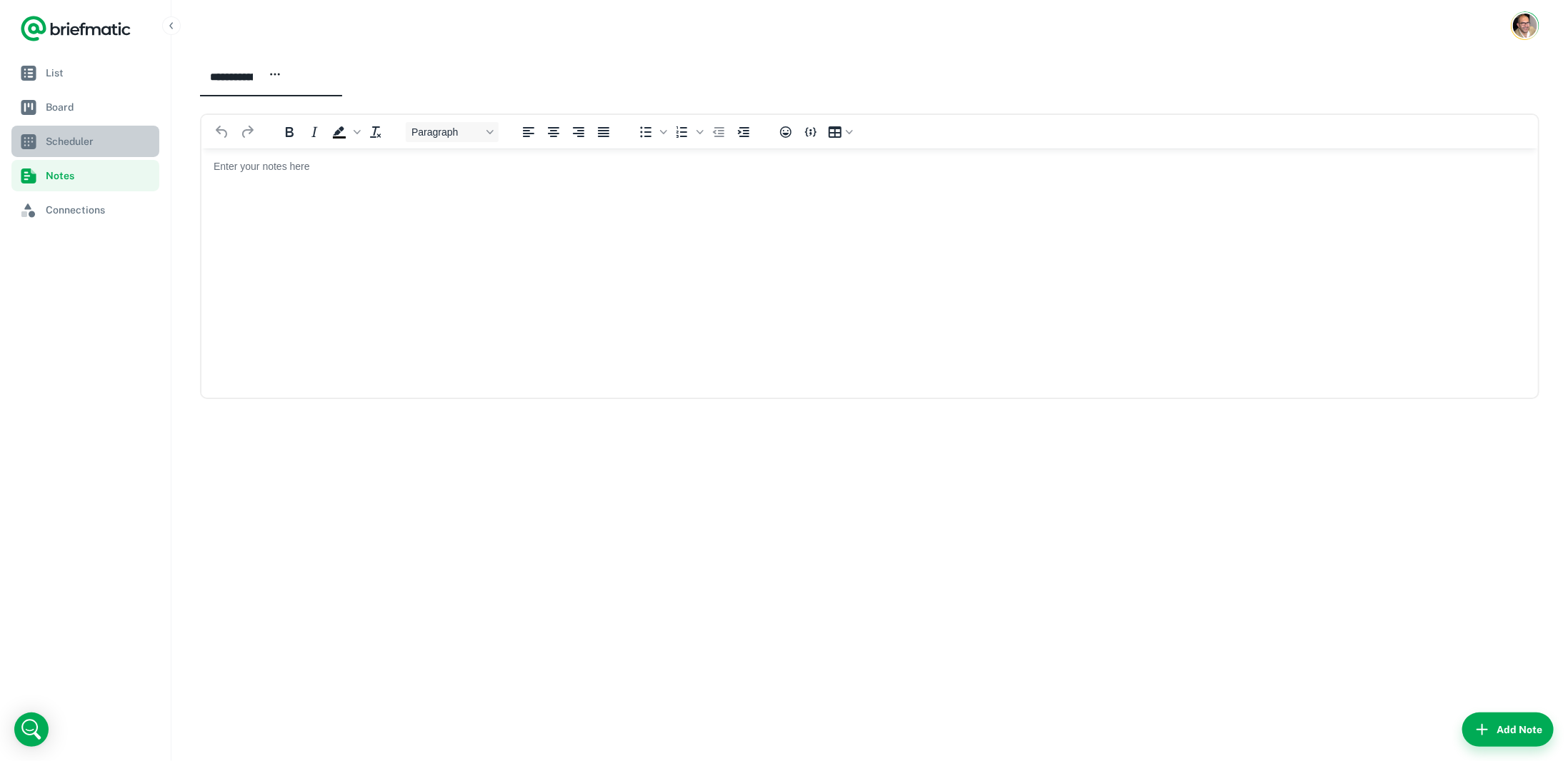
click at [75, 135] on span "Scheduler" at bounding box center [99, 141] width 108 height 16
click at [69, 100] on span "Board" at bounding box center [99, 107] width 108 height 16
click at [63, 103] on span "Board" at bounding box center [99, 107] width 108 height 16
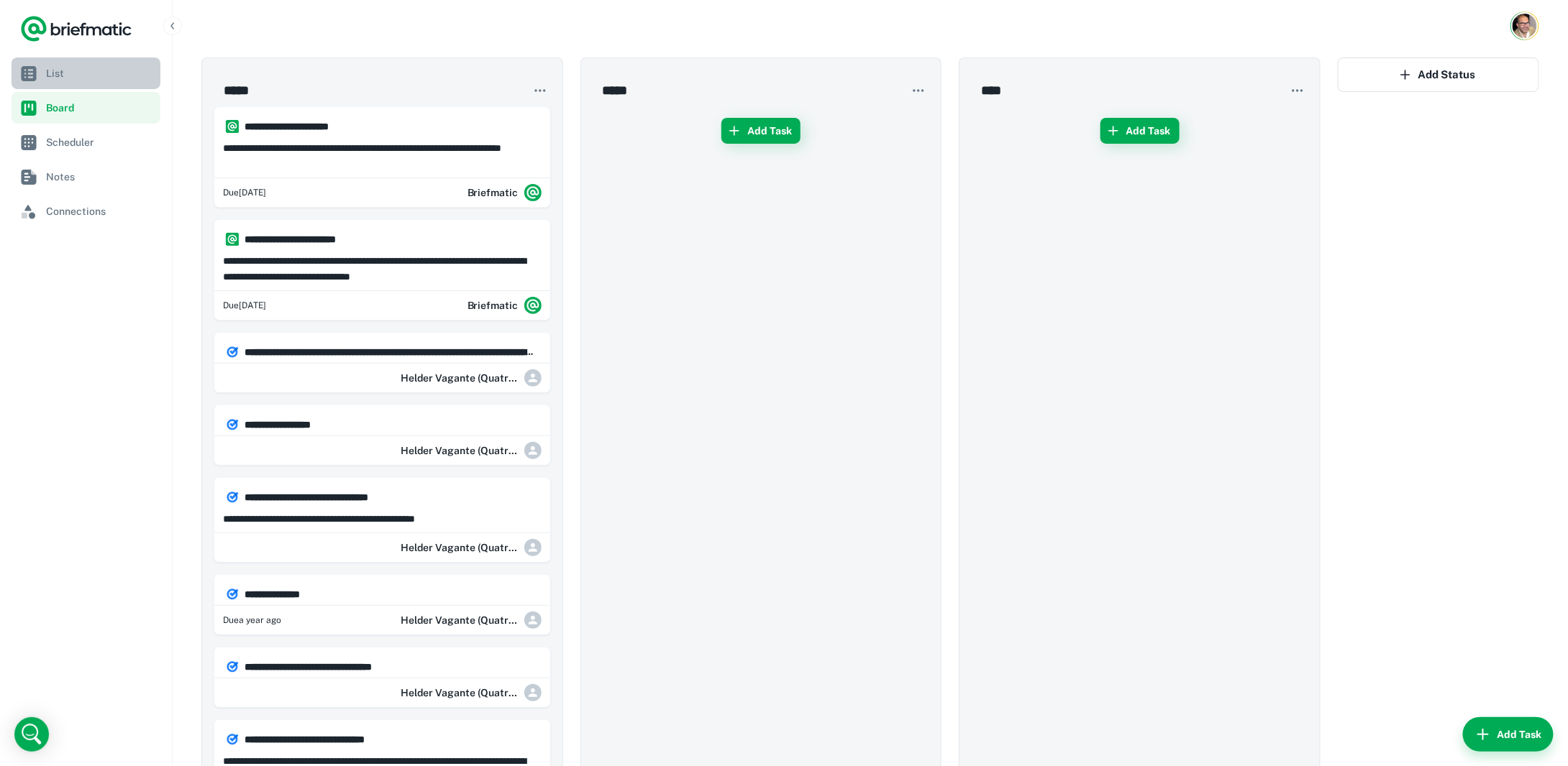
click at [60, 72] on span "List" at bounding box center [100, 73] width 108 height 16
click at [62, 112] on span "Board" at bounding box center [100, 108] width 108 height 16
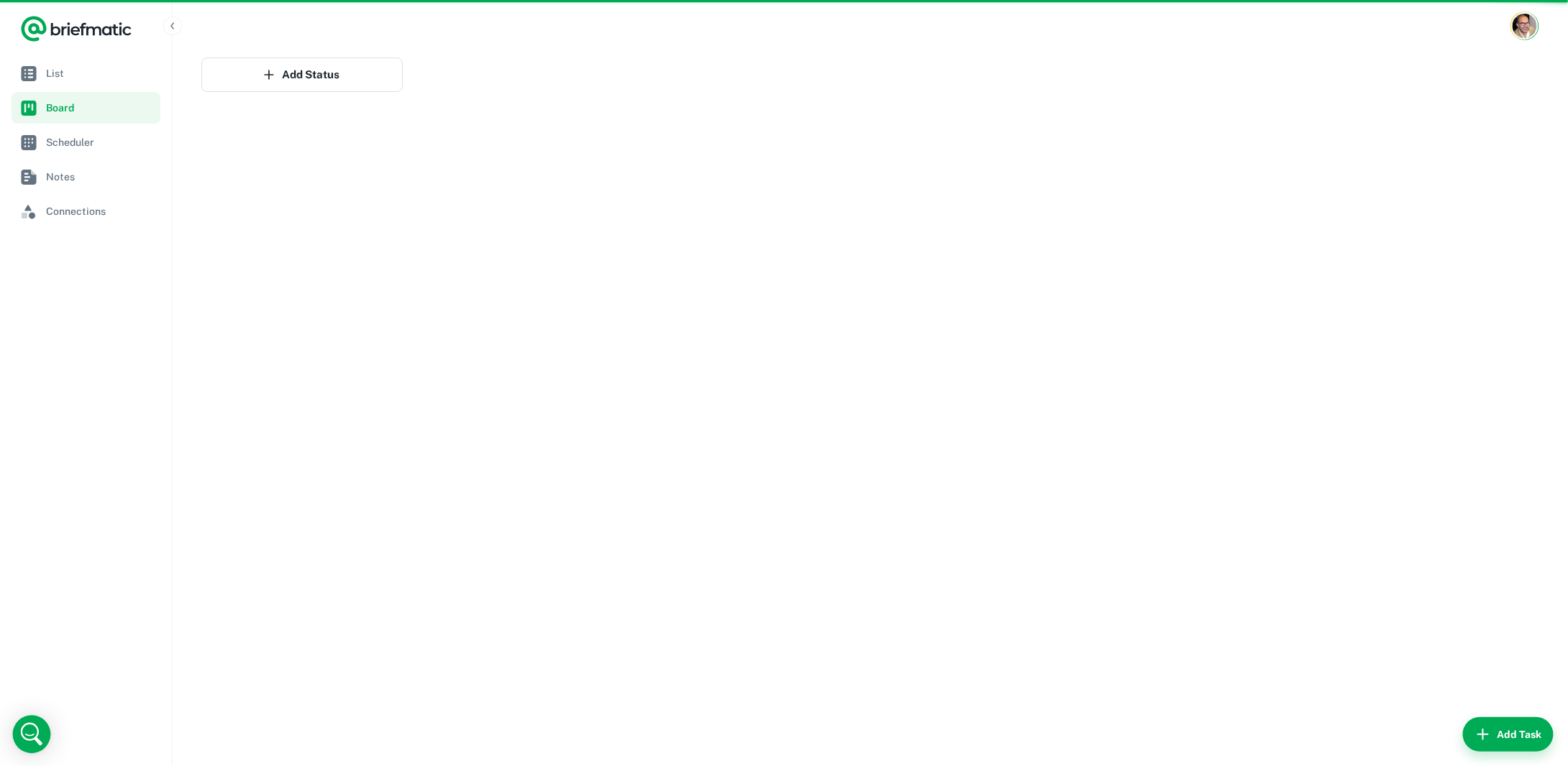
drag, startPoint x: 36, startPoint y: 726, endPoint x: 152, endPoint y: 684, distance: 123.4
click at [36, 727] on icon "Open Intercom Messenger" at bounding box center [32, 735] width 32 height 32
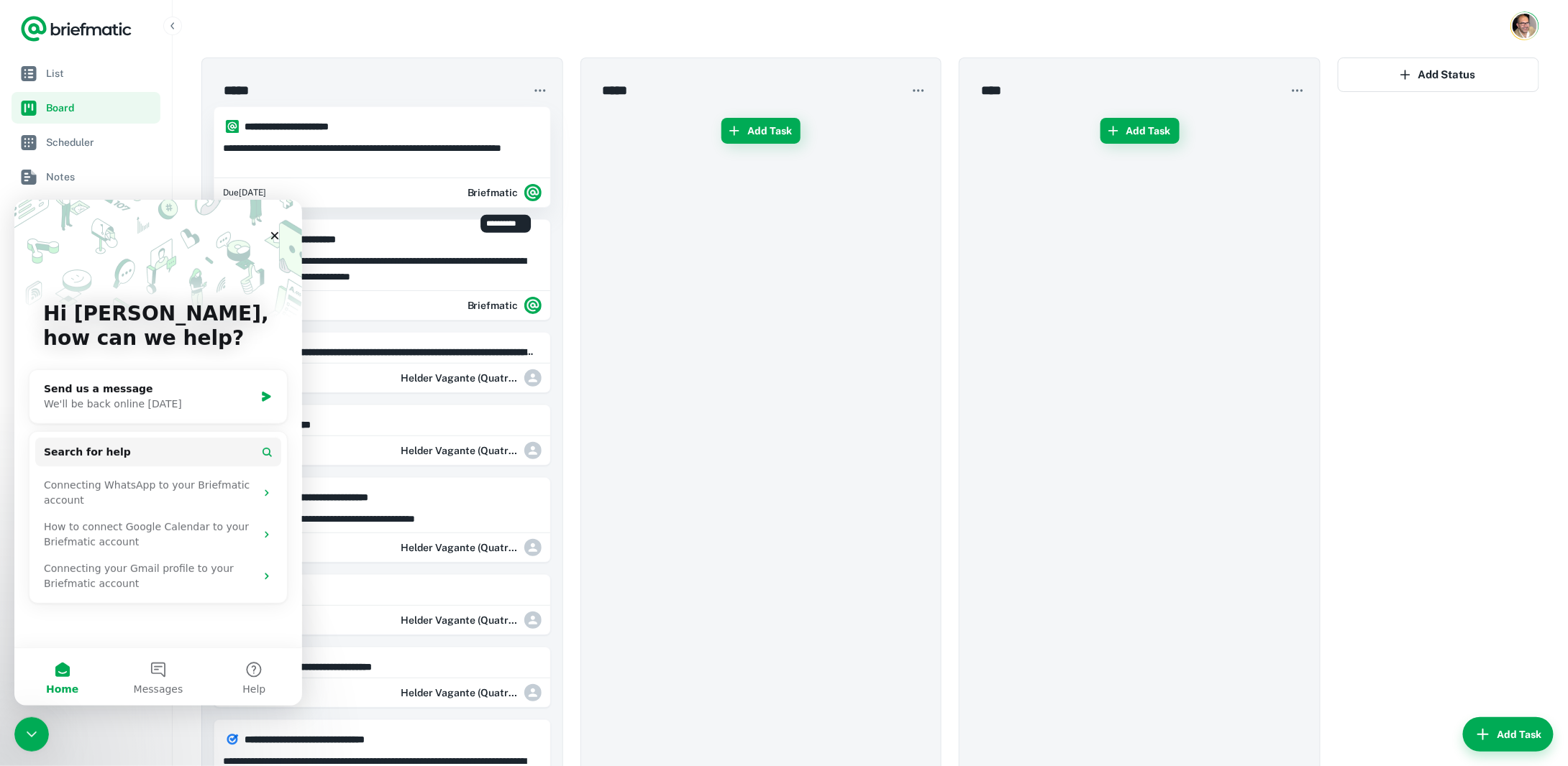
click at [541, 192] on img "Briefmatic" at bounding box center [533, 192] width 18 height 18
click at [533, 189] on div at bounding box center [784, 383] width 1568 height 766
click at [633, 9] on div at bounding box center [870, 26] width 1395 height 52
click at [171, 81] on nav "List Board Scheduler Notes Connections" at bounding box center [86, 412] width 172 height 709
click at [169, 33] on button "button" at bounding box center [172, 26] width 18 height 18
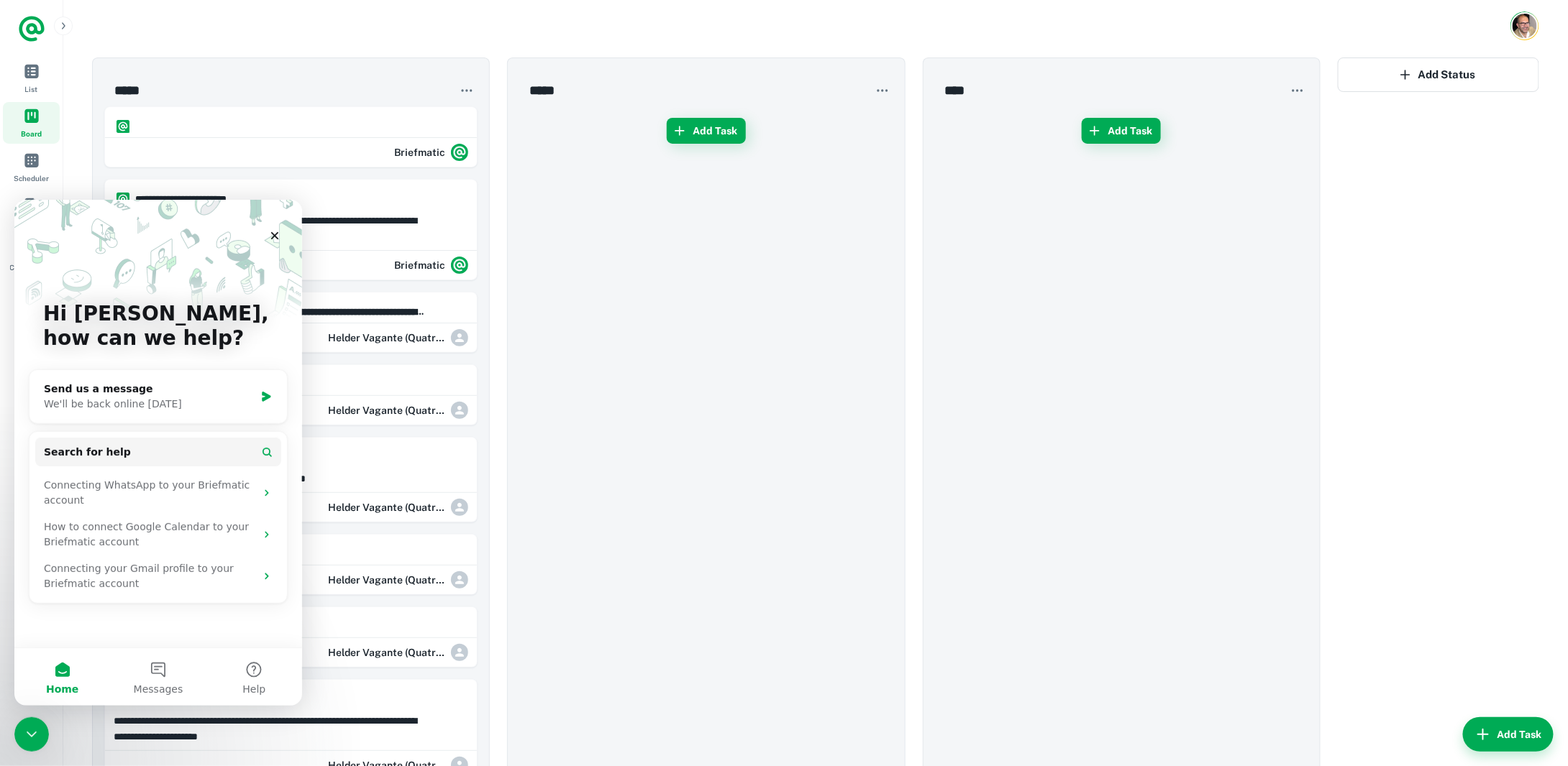
drag, startPoint x: 1355, startPoint y: 178, endPoint x: 1562, endPoint y: 33, distance: 252.7
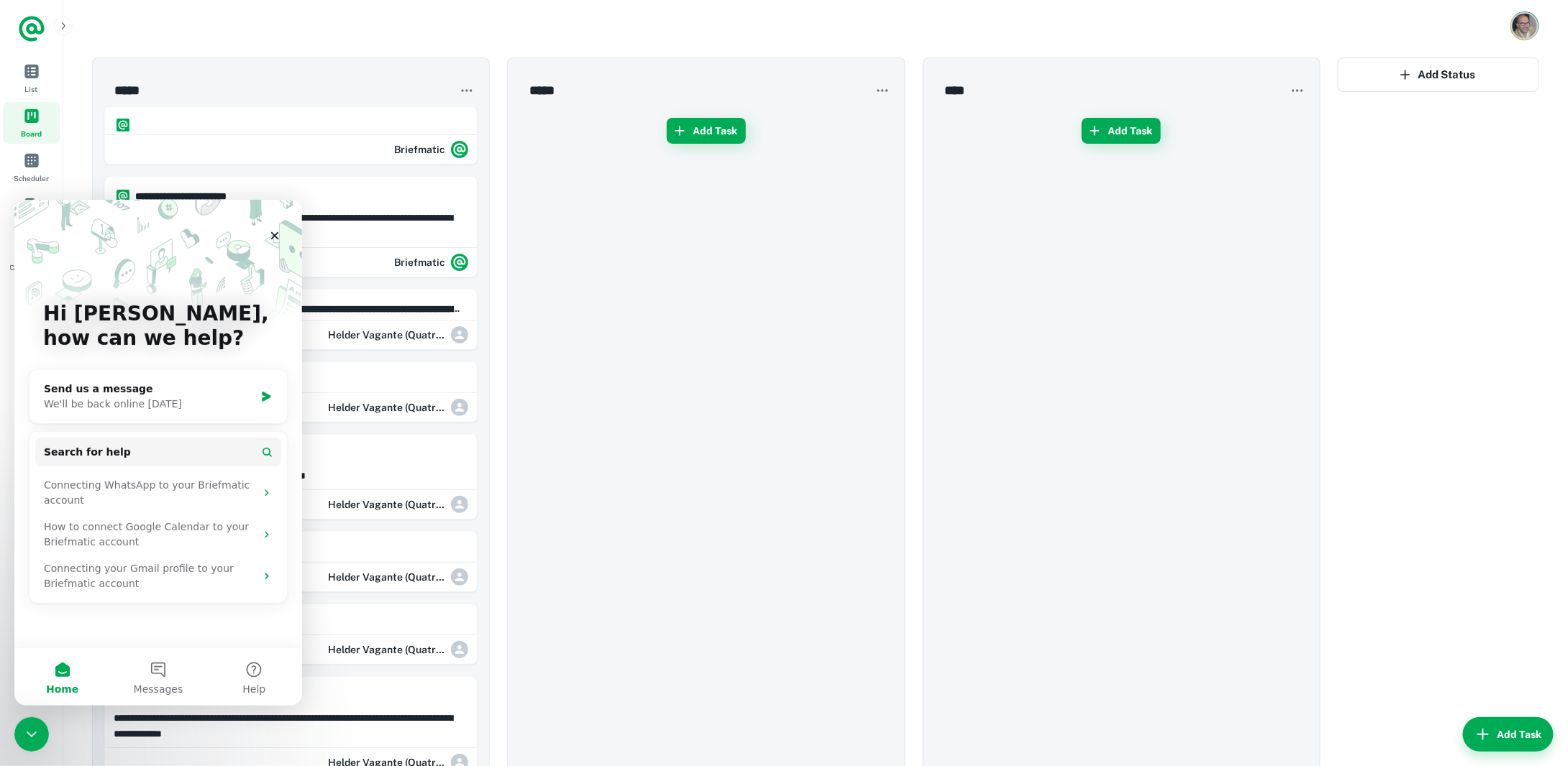
click at [1529, 24] on img "Account button" at bounding box center [1524, 25] width 24 height 24
drag, startPoint x: 1481, startPoint y: 270, endPoint x: 1471, endPoint y: 272, distance: 10.2
click at [1479, 270] on div at bounding box center [784, 383] width 1568 height 766
click at [161, 42] on div at bounding box center [815, 26] width 1504 height 52
drag, startPoint x: 32, startPoint y: 112, endPoint x: 247, endPoint y: 29, distance: 230.5
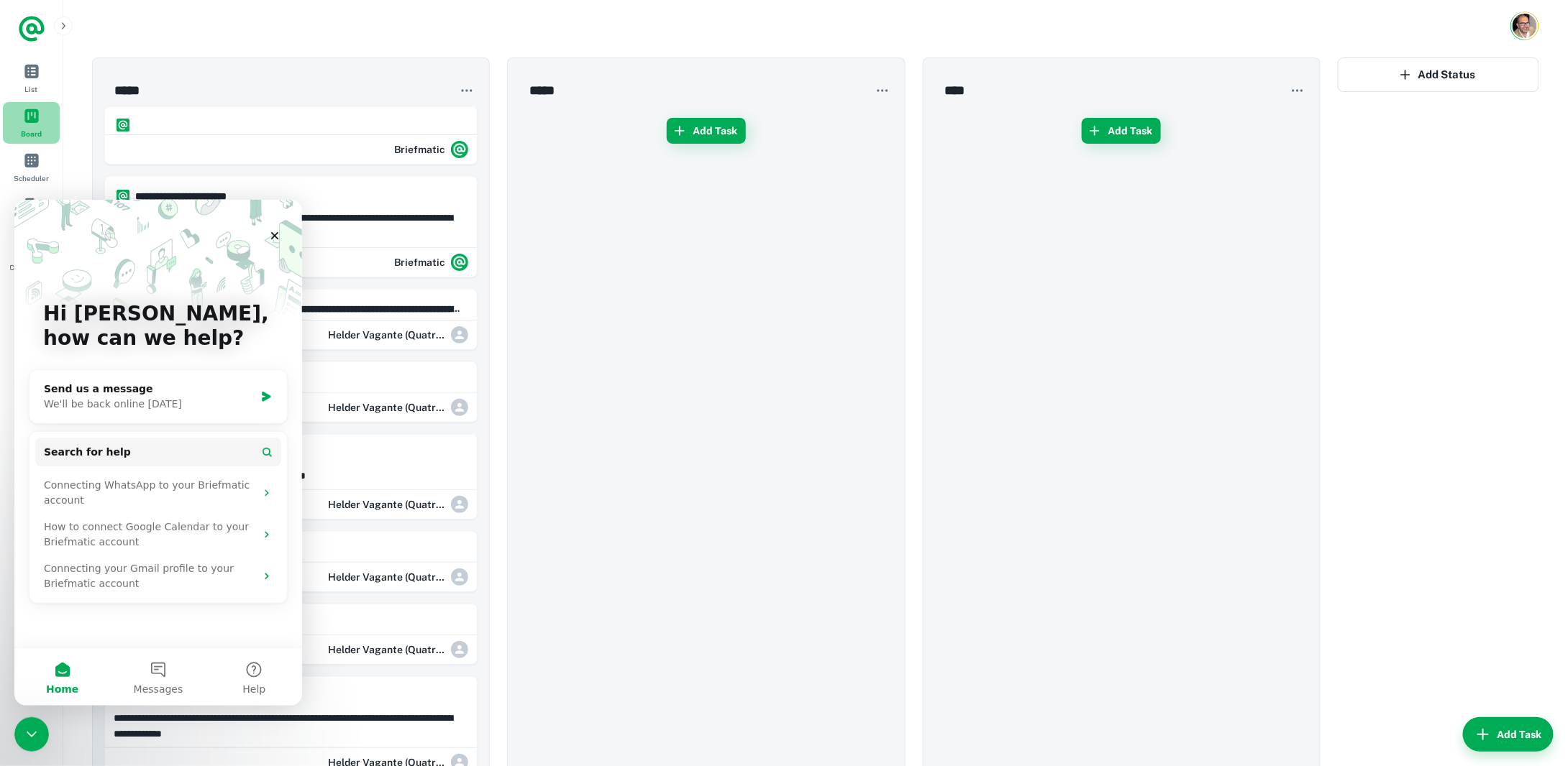
click at [32, 112] on span "Board" at bounding box center [31, 115] width 16 height 16
click at [276, 232] on icon "Close" at bounding box center [275, 235] width 12 height 12
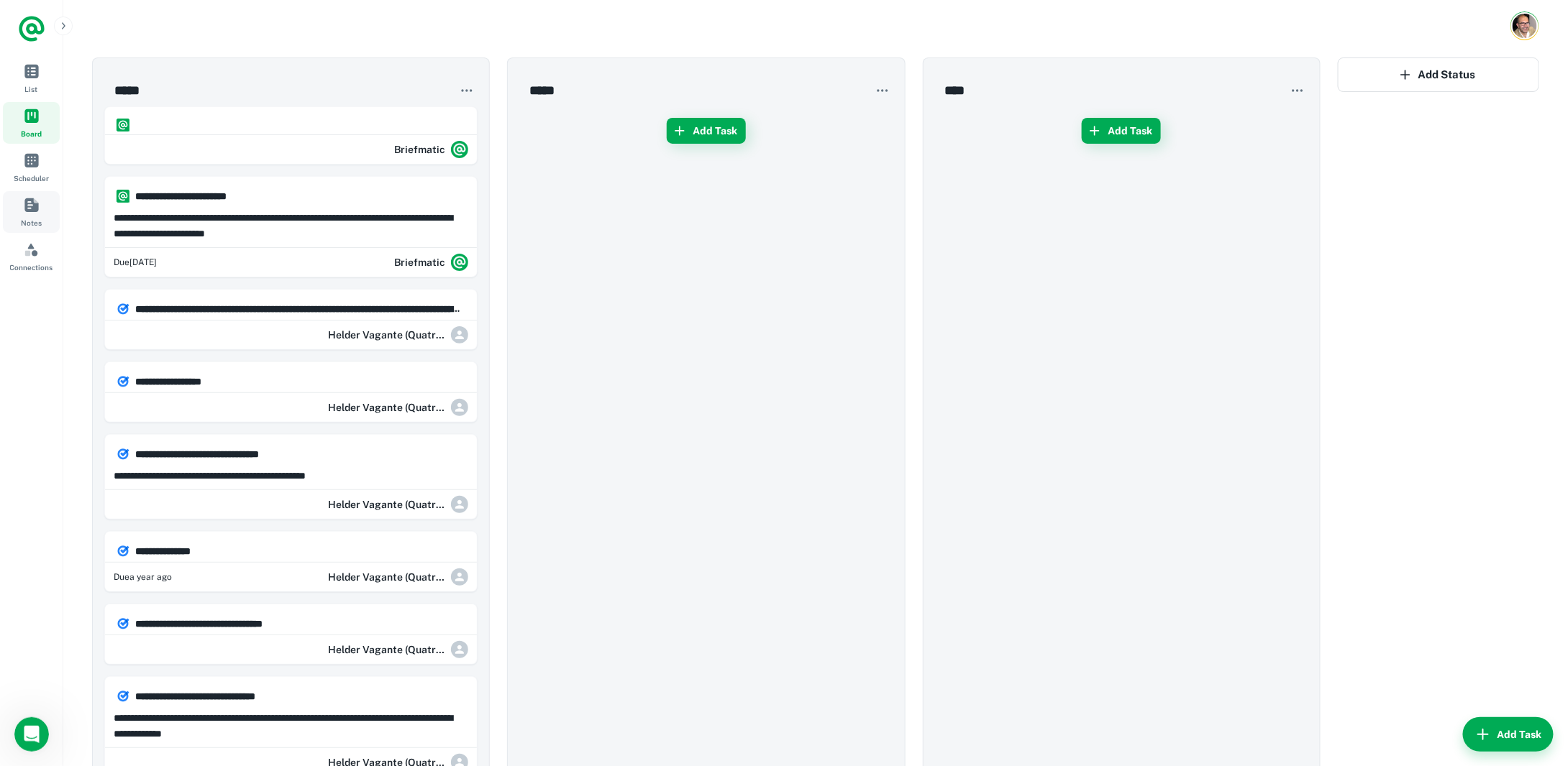
click at [40, 221] on span "Notes" at bounding box center [31, 223] width 21 height 12
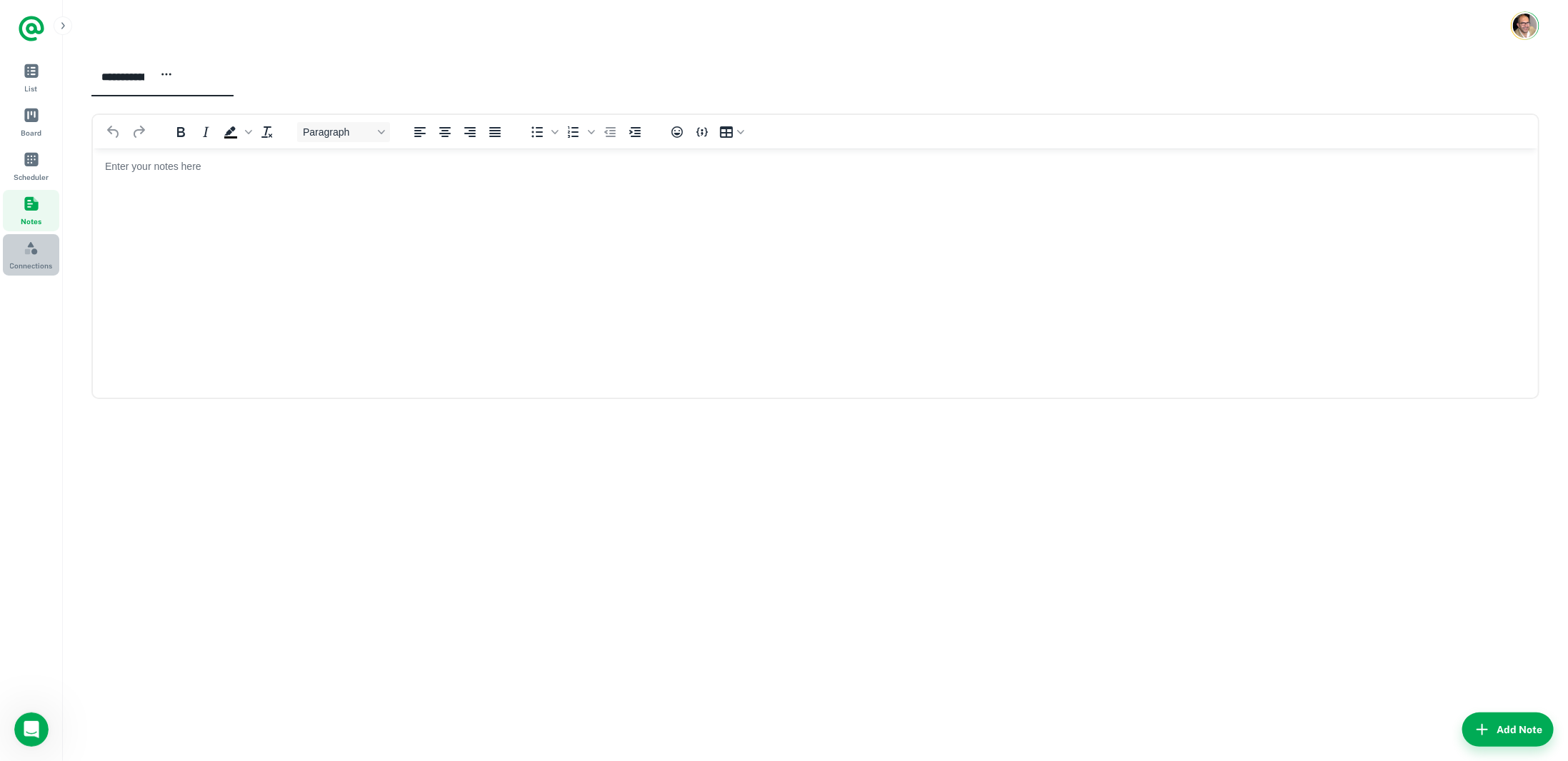
click at [30, 255] on span "Connections" at bounding box center [31, 248] width 16 height 16
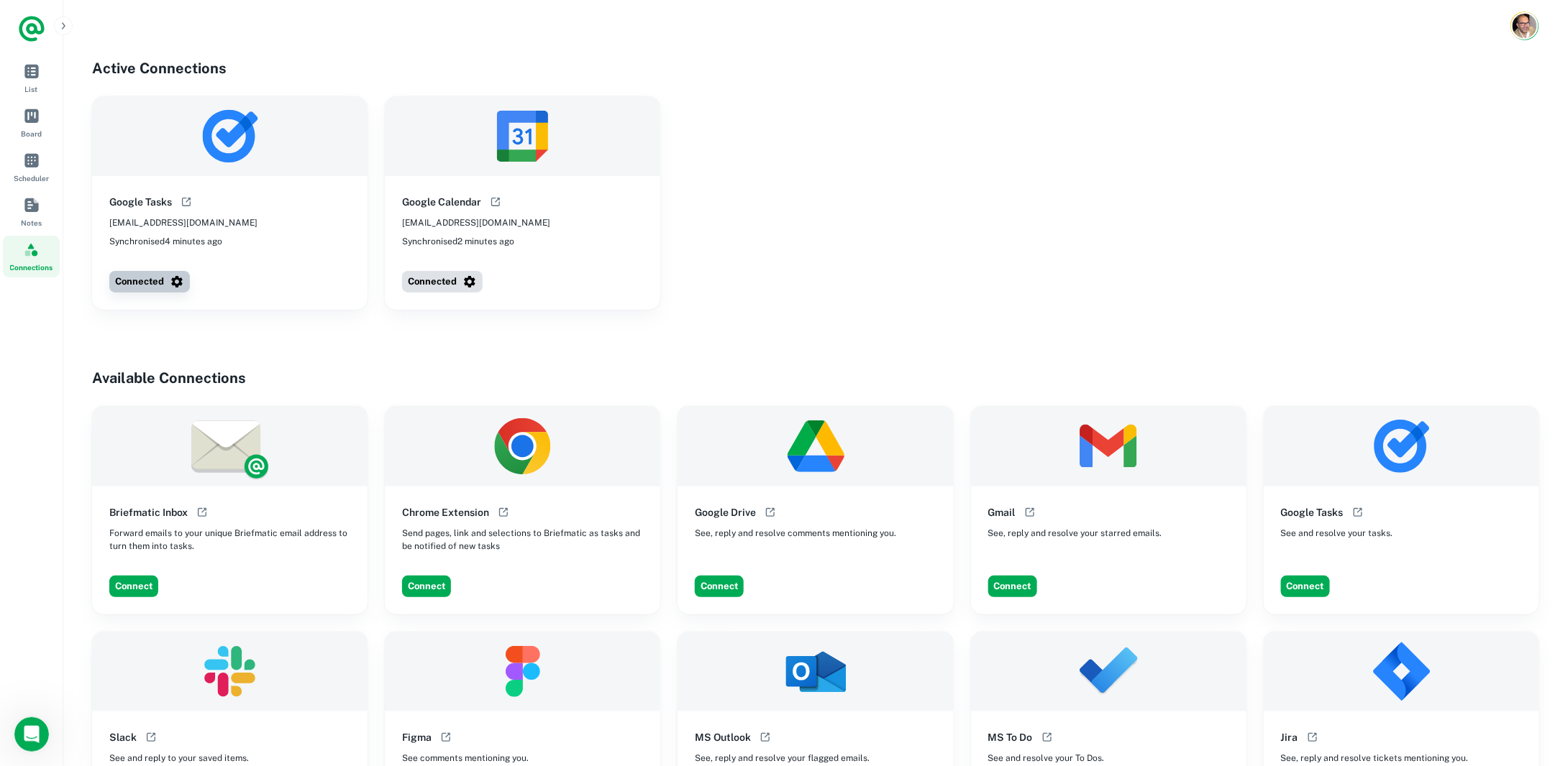
click at [174, 278] on icon "button" at bounding box center [176, 281] width 14 height 14
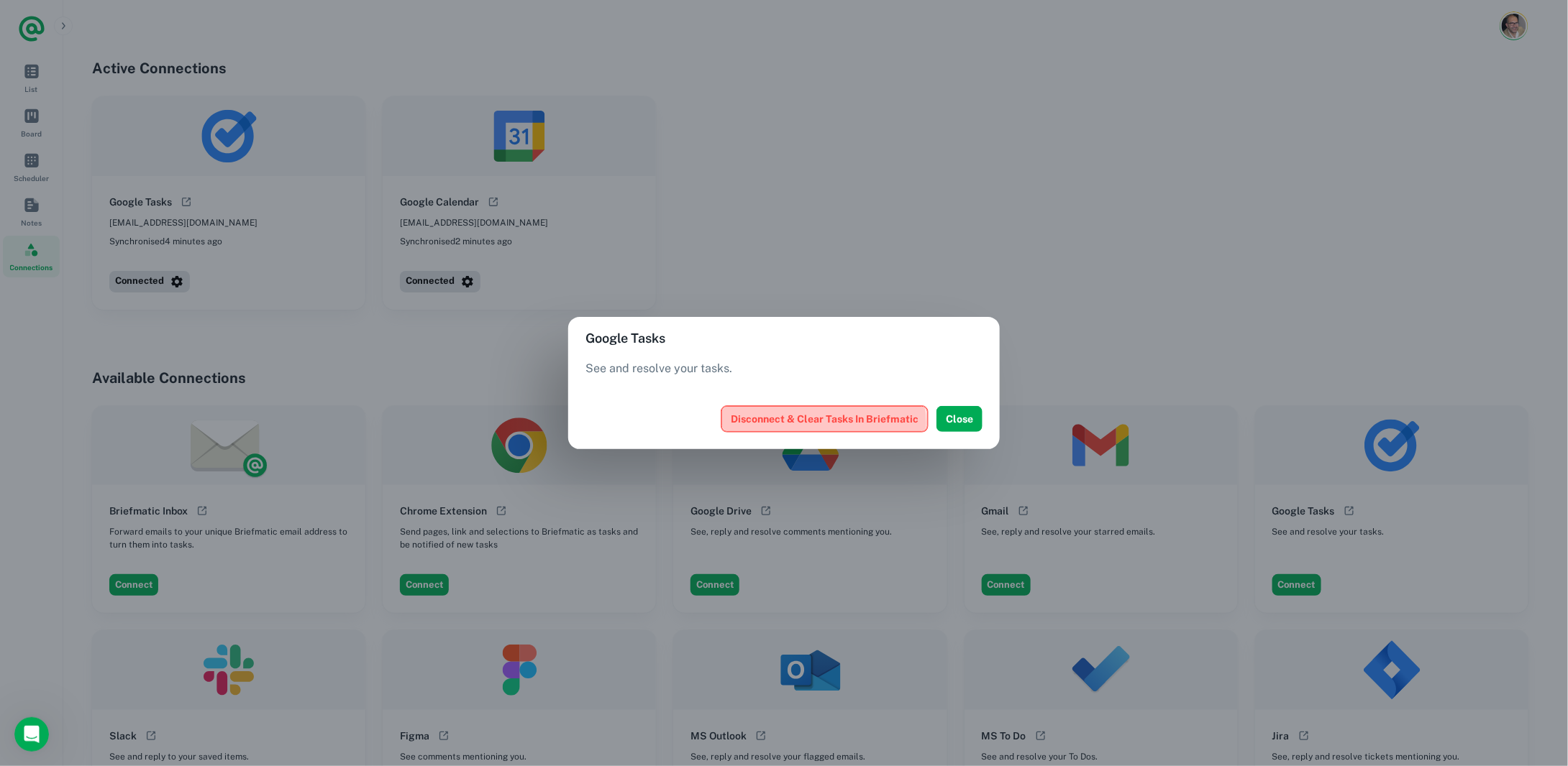
click at [785, 423] on button "Disconnect & Clear Tasks In Briefmatic" at bounding box center [824, 419] width 207 height 26
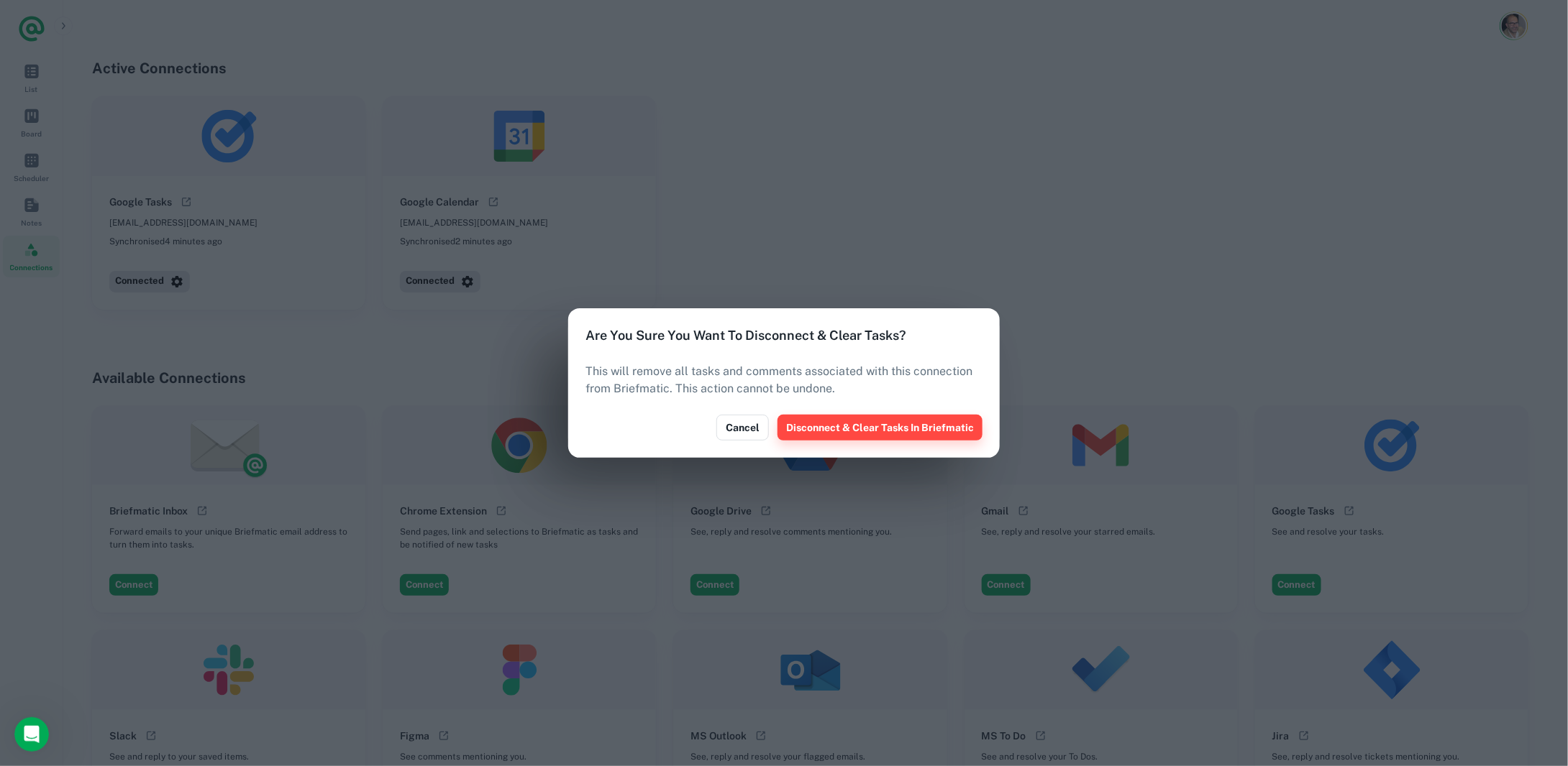
click at [826, 429] on button "Disconnect & Clear Tasks In Briefmatic" at bounding box center [880, 428] width 205 height 26
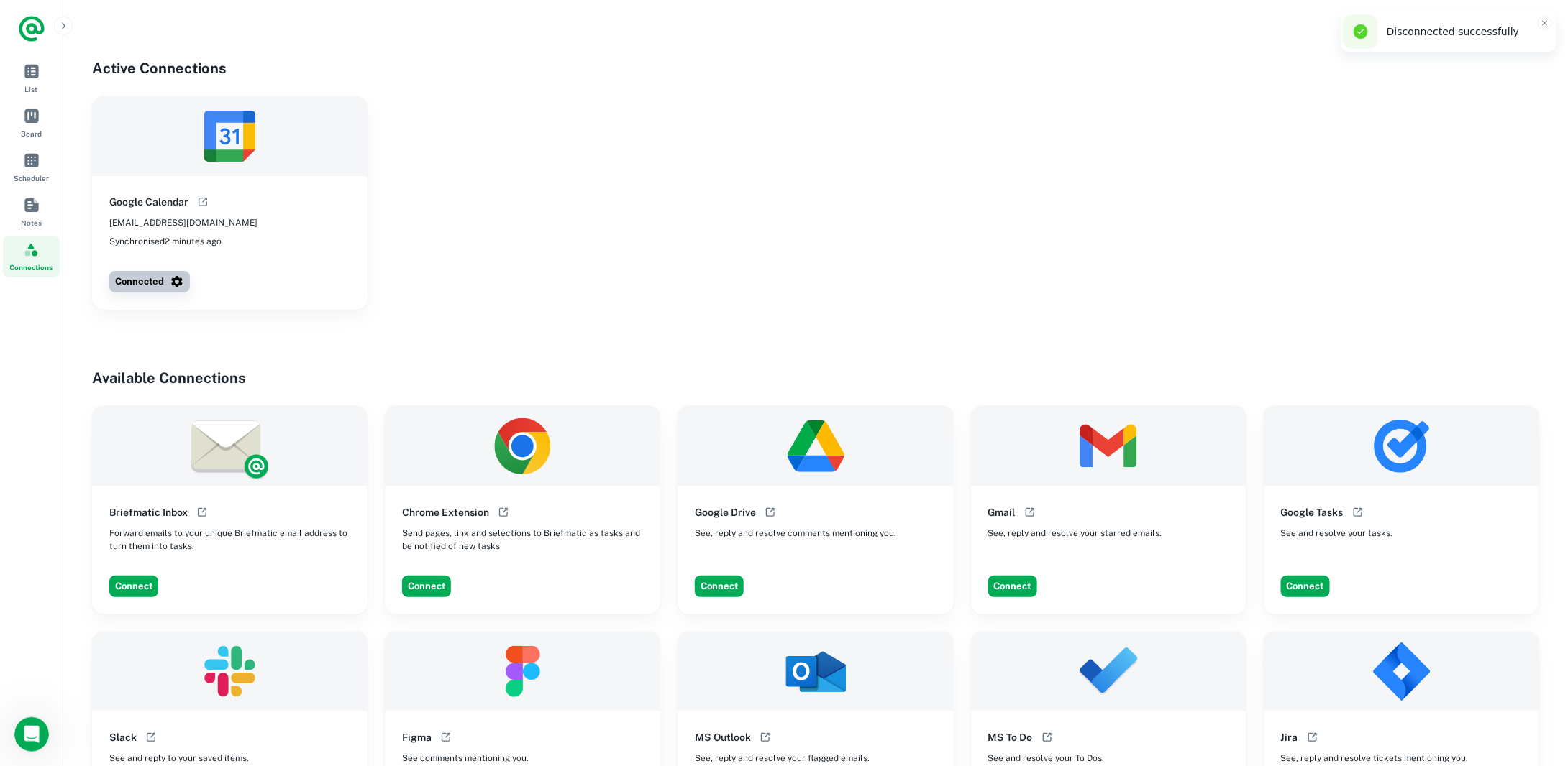
click at [177, 279] on icon "button" at bounding box center [177, 282] width 12 height 12
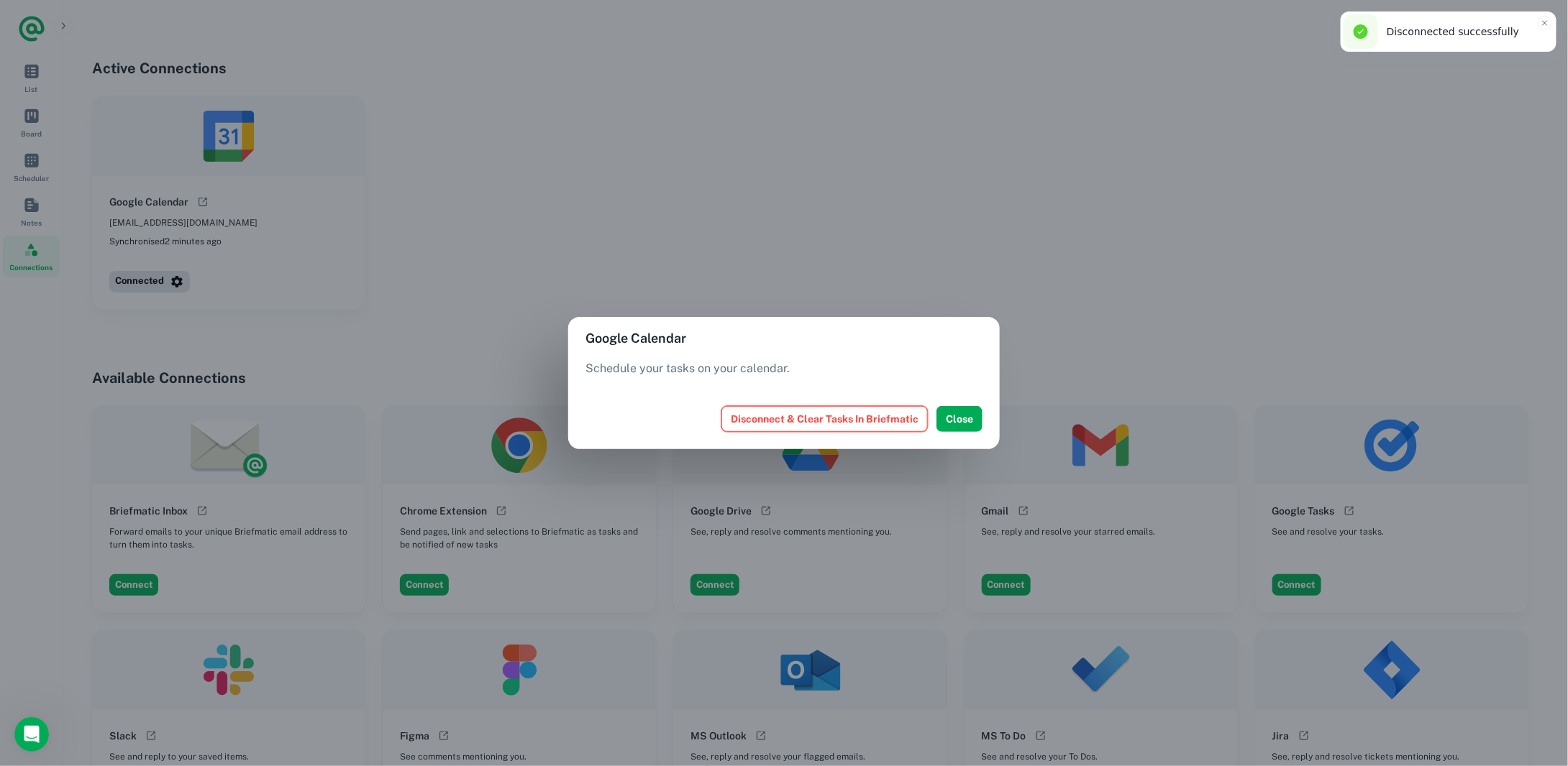
click at [758, 423] on button "Disconnect & Clear Tasks In Briefmatic" at bounding box center [824, 419] width 207 height 26
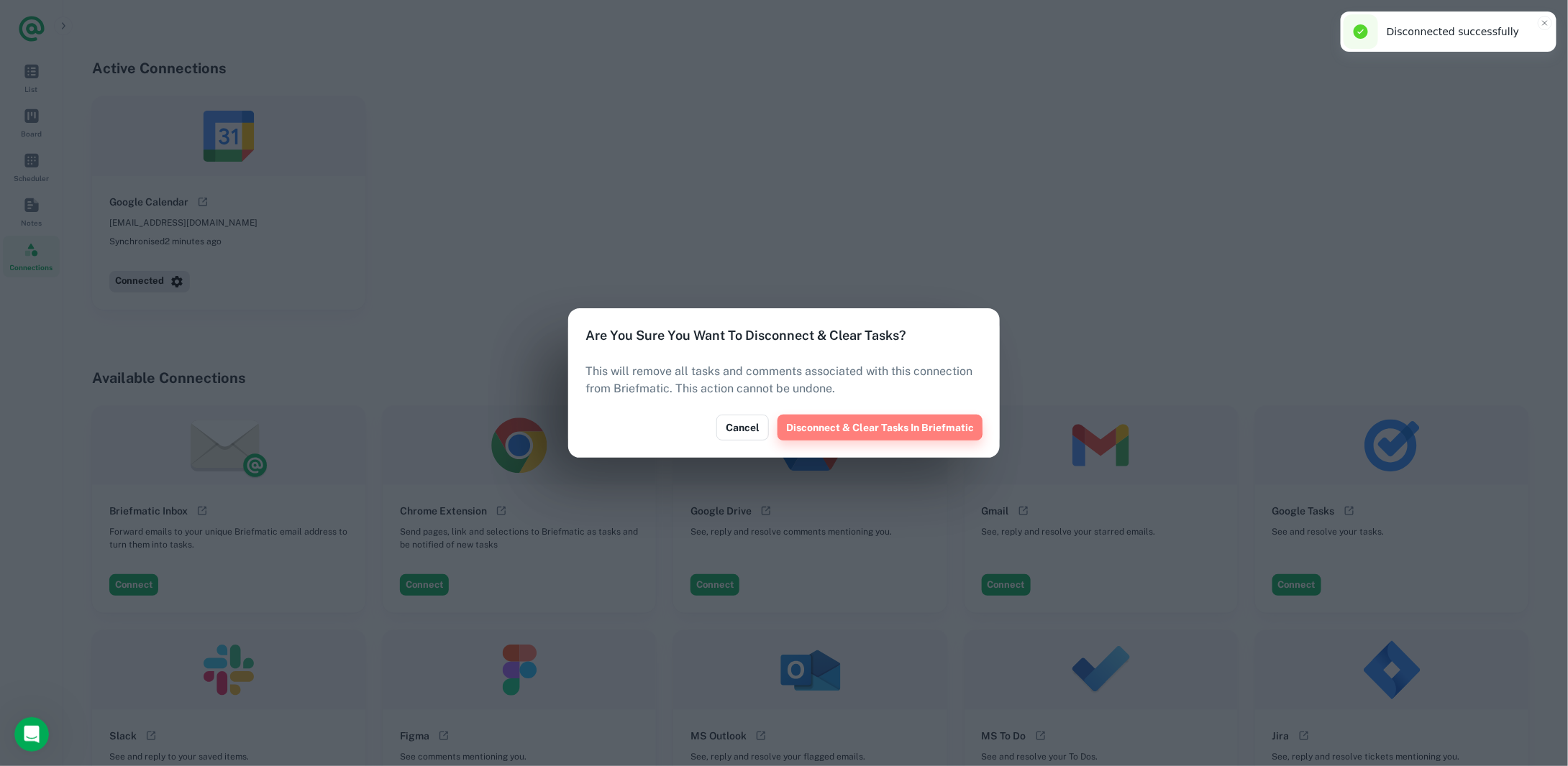
click at [820, 422] on button "Disconnect & Clear Tasks In Briefmatic" at bounding box center [880, 428] width 205 height 26
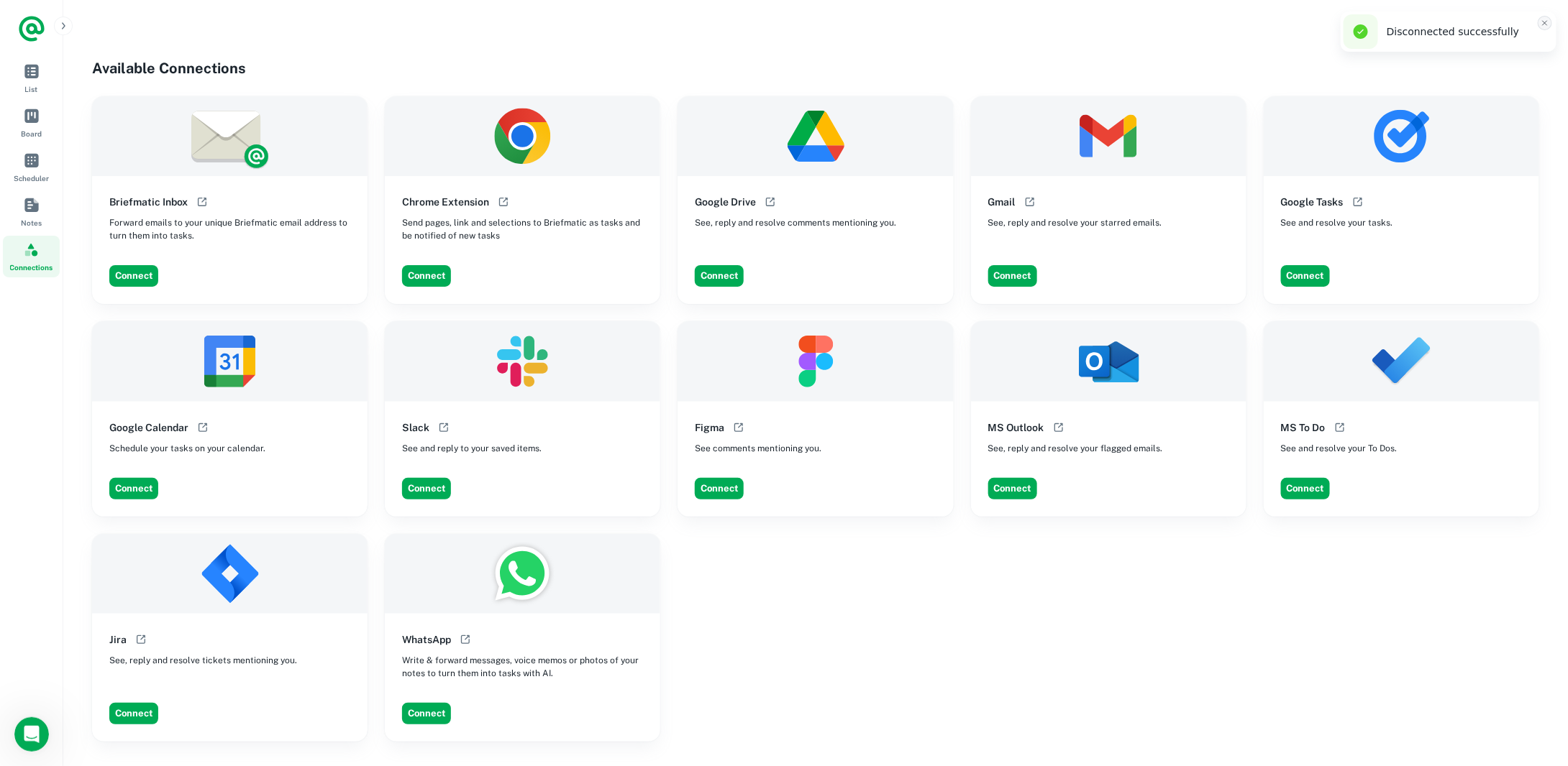
click at [1548, 23] on icon "Close toast" at bounding box center [1544, 23] width 8 height 8
click at [1524, 29] on img "Account button" at bounding box center [1524, 25] width 25 height 25
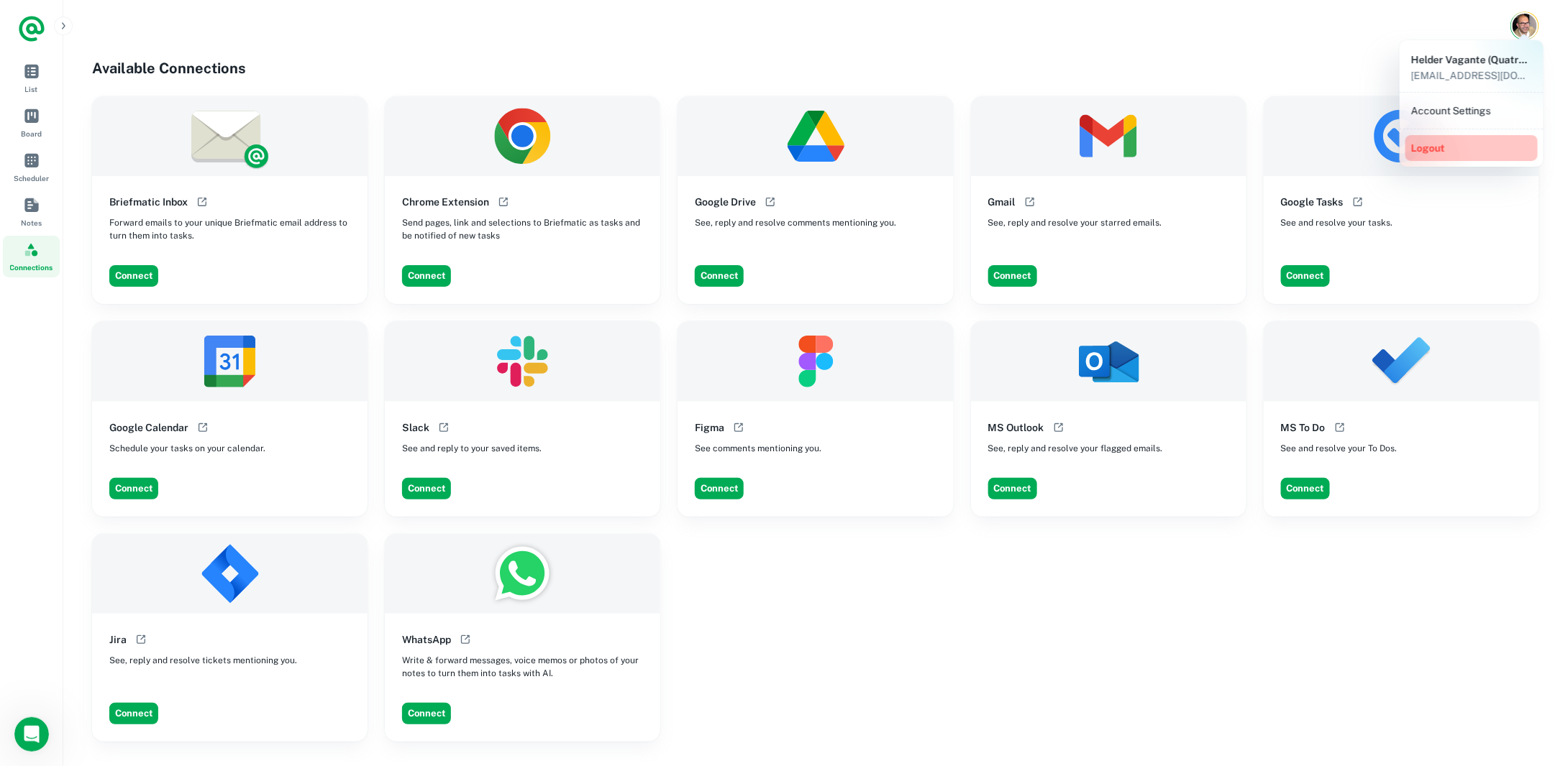
click at [1444, 144] on button "Logout" at bounding box center [1471, 148] width 132 height 26
